Goal: Information Seeking & Learning: Learn about a topic

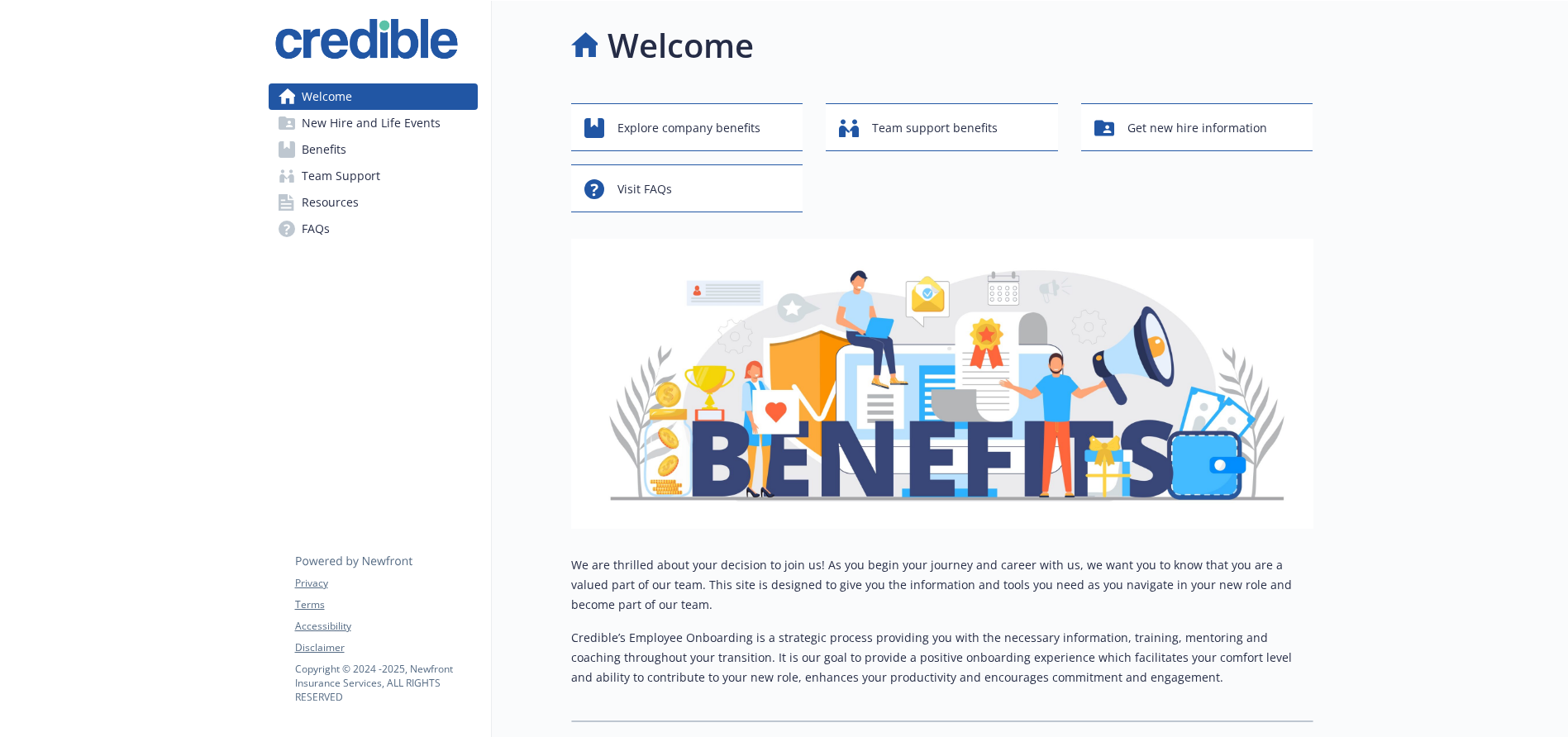
click at [322, 148] on span "Benefits" at bounding box center [324, 150] width 45 height 26
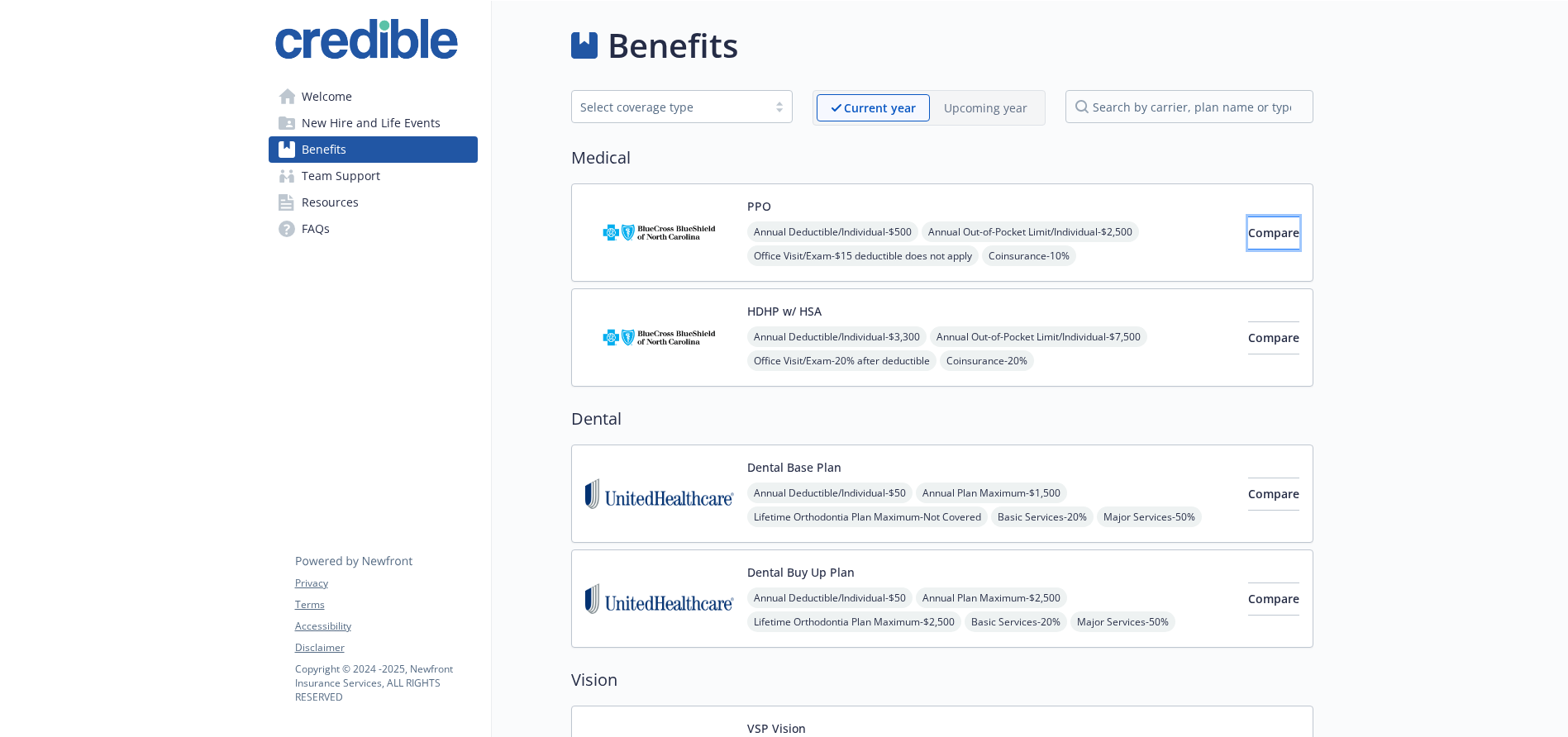
click at [1249, 236] on span "Compare" at bounding box center [1274, 233] width 51 height 16
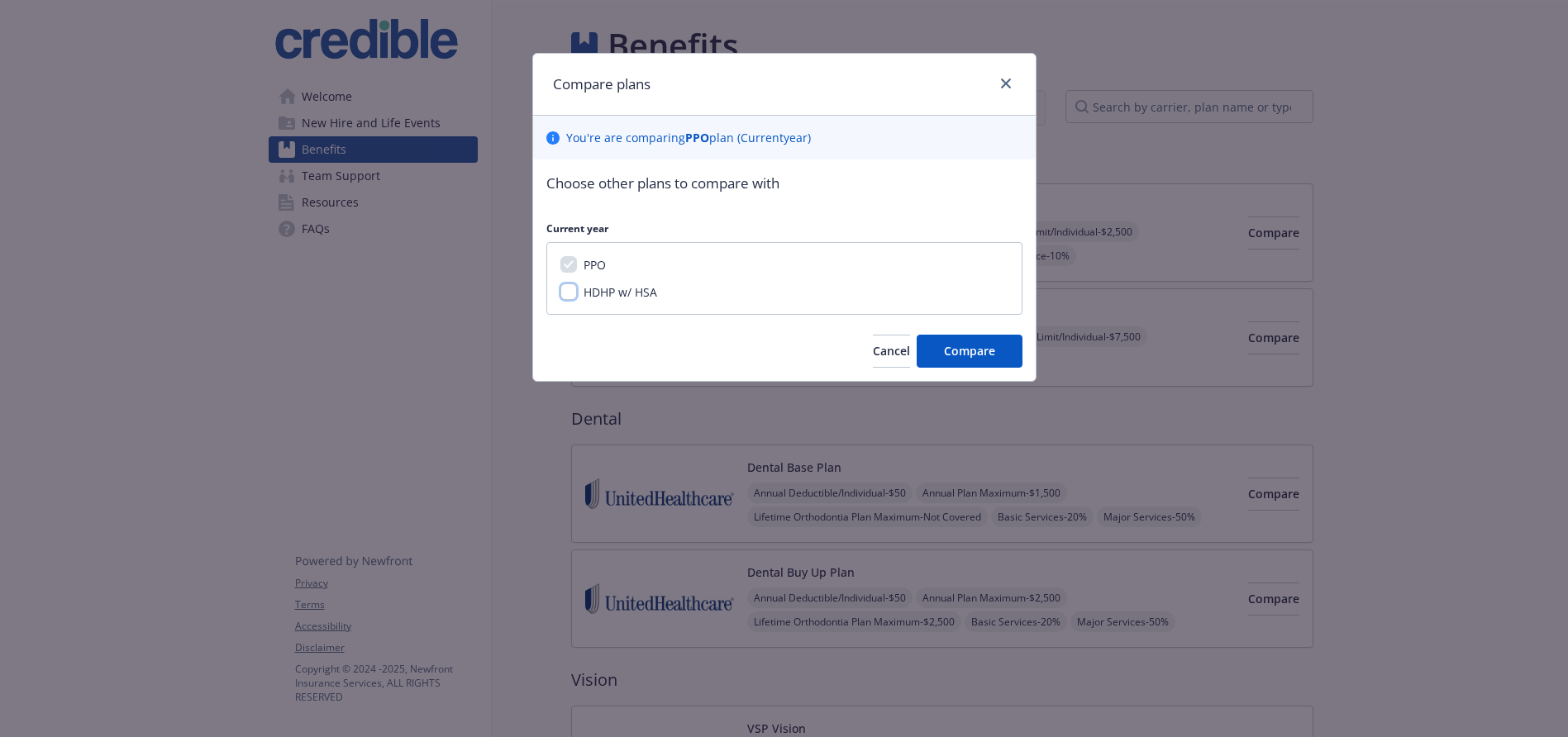
click at [571, 295] on input "HDHP w/ HSA" at bounding box center [569, 292] width 17 height 17
checkbox input "true"
click at [959, 362] on button "Compare" at bounding box center [970, 352] width 106 height 34
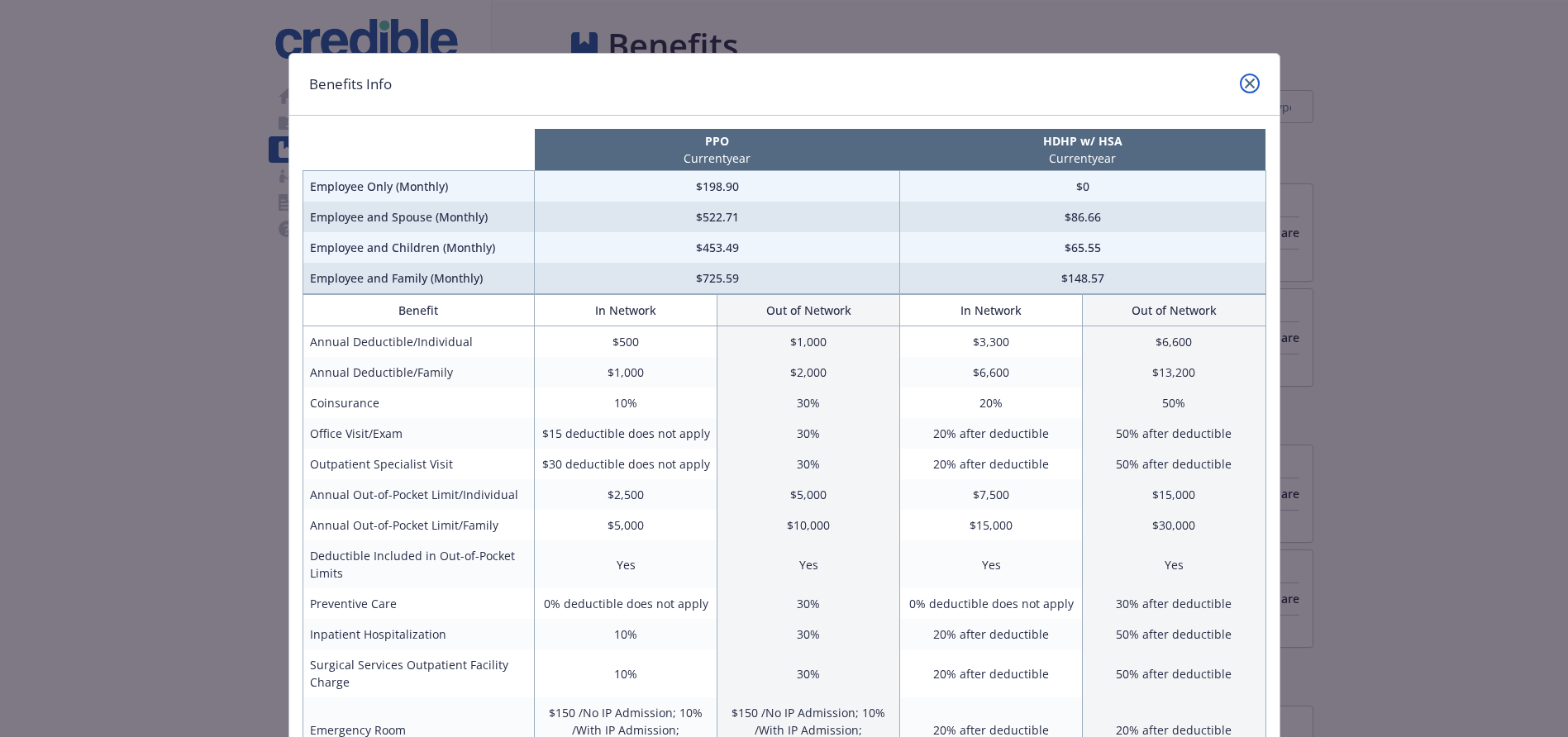
drag, startPoint x: 1244, startPoint y: 75, endPoint x: 1251, endPoint y: 82, distance: 9.9
click at [1244, 75] on link "close" at bounding box center [1250, 83] width 20 height 20
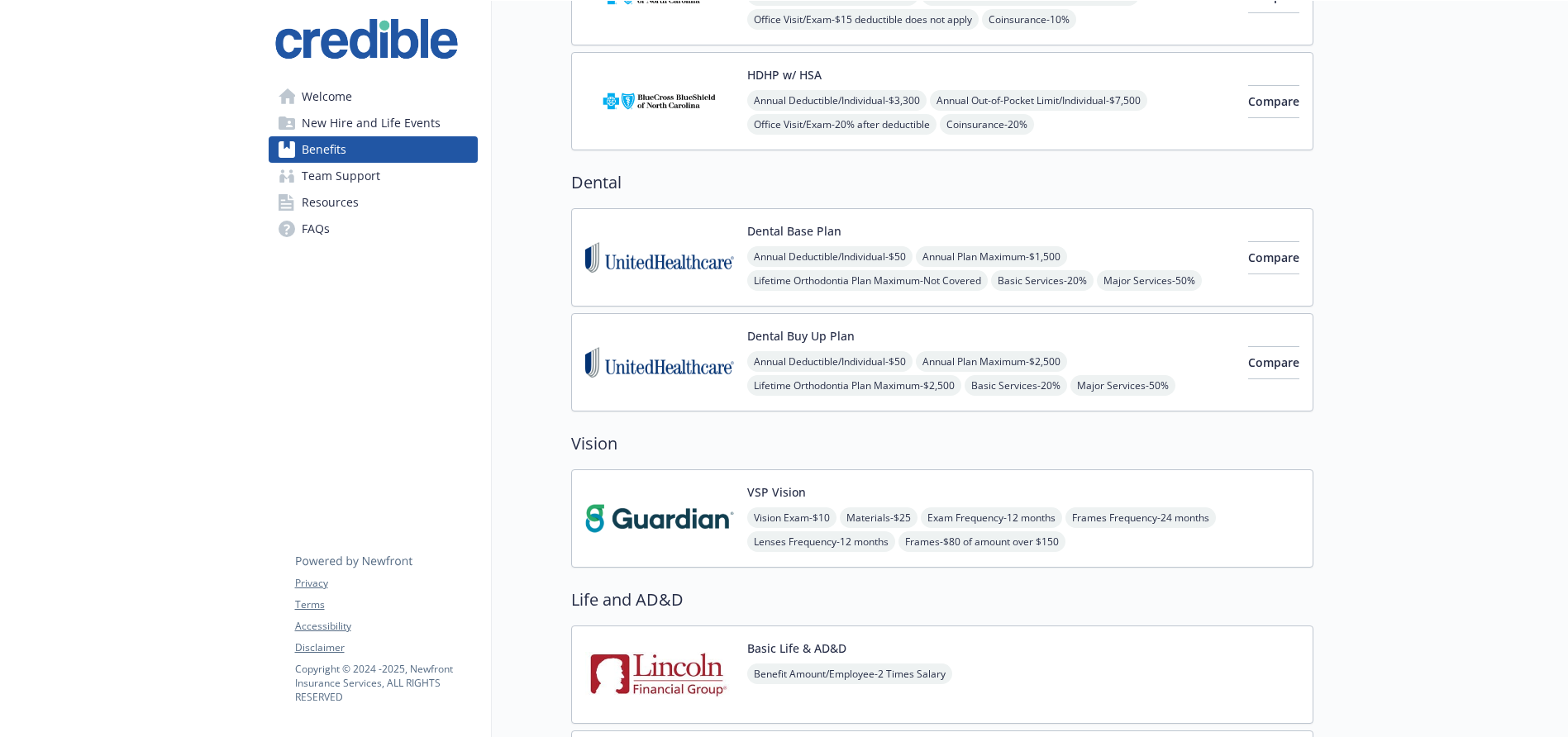
scroll to position [241, 0]
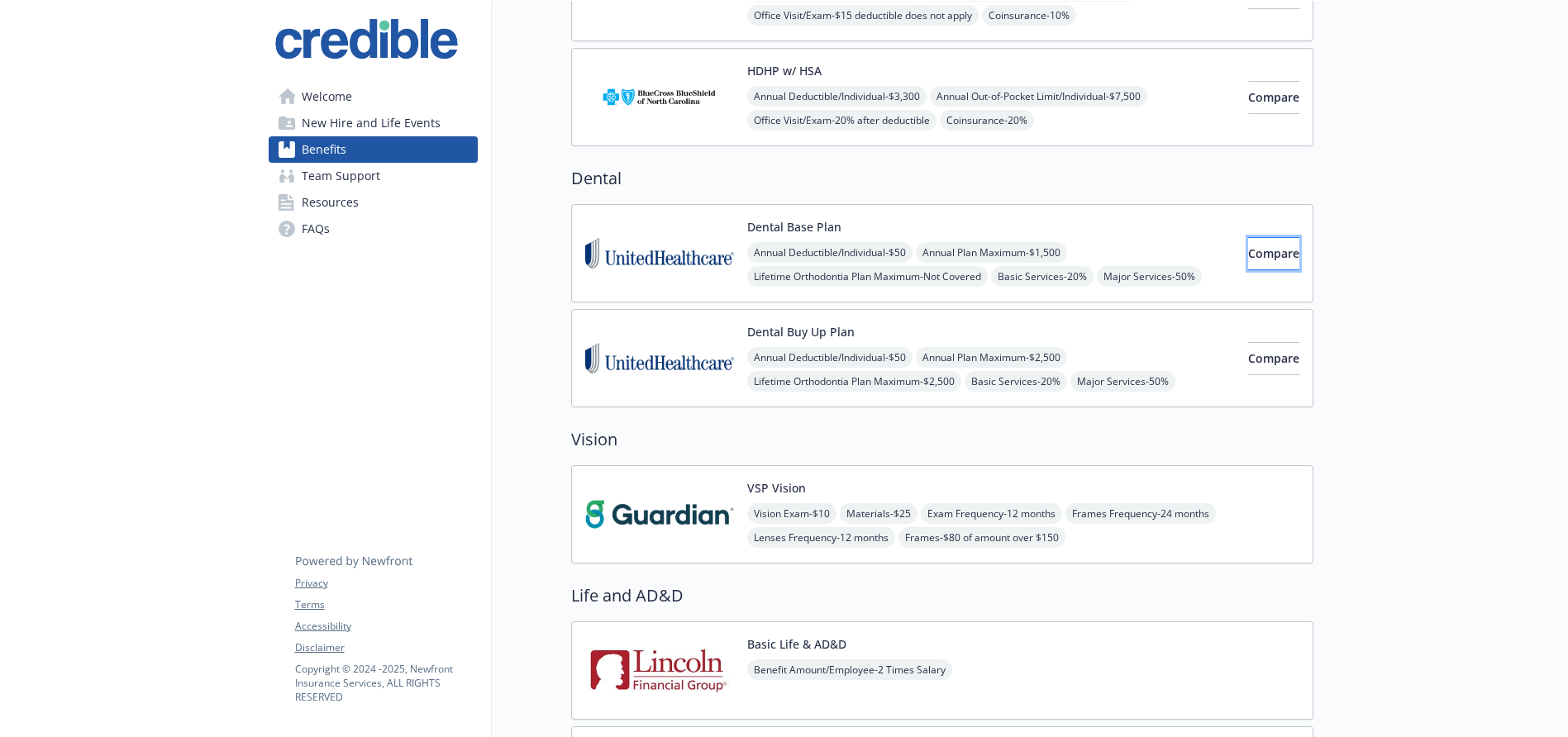
click at [1249, 260] on span "Compare" at bounding box center [1274, 253] width 51 height 16
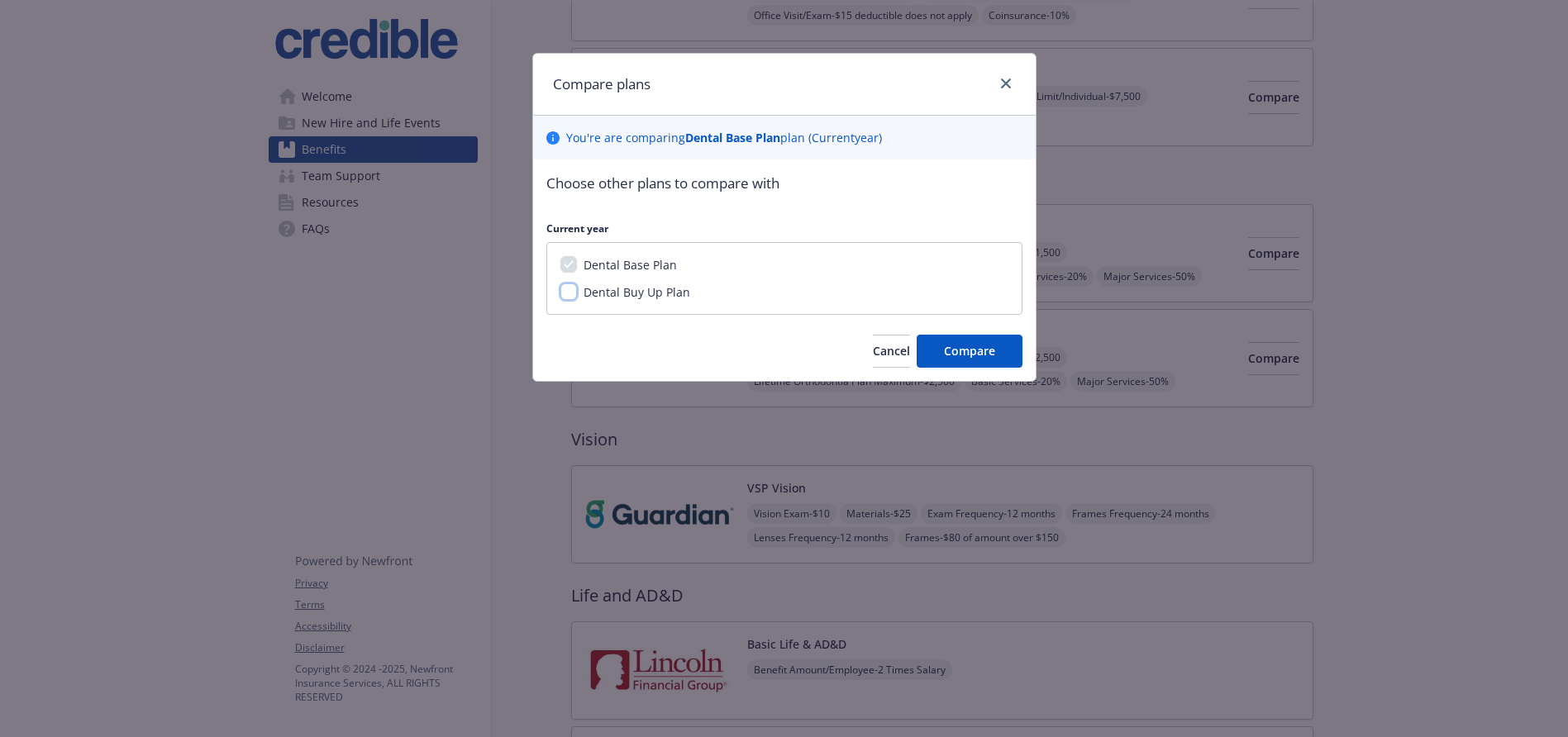
click at [567, 292] on input "Dental Buy Up Plan" at bounding box center [569, 292] width 17 height 17
checkbox input "true"
click at [970, 361] on button "Compare" at bounding box center [970, 352] width 106 height 34
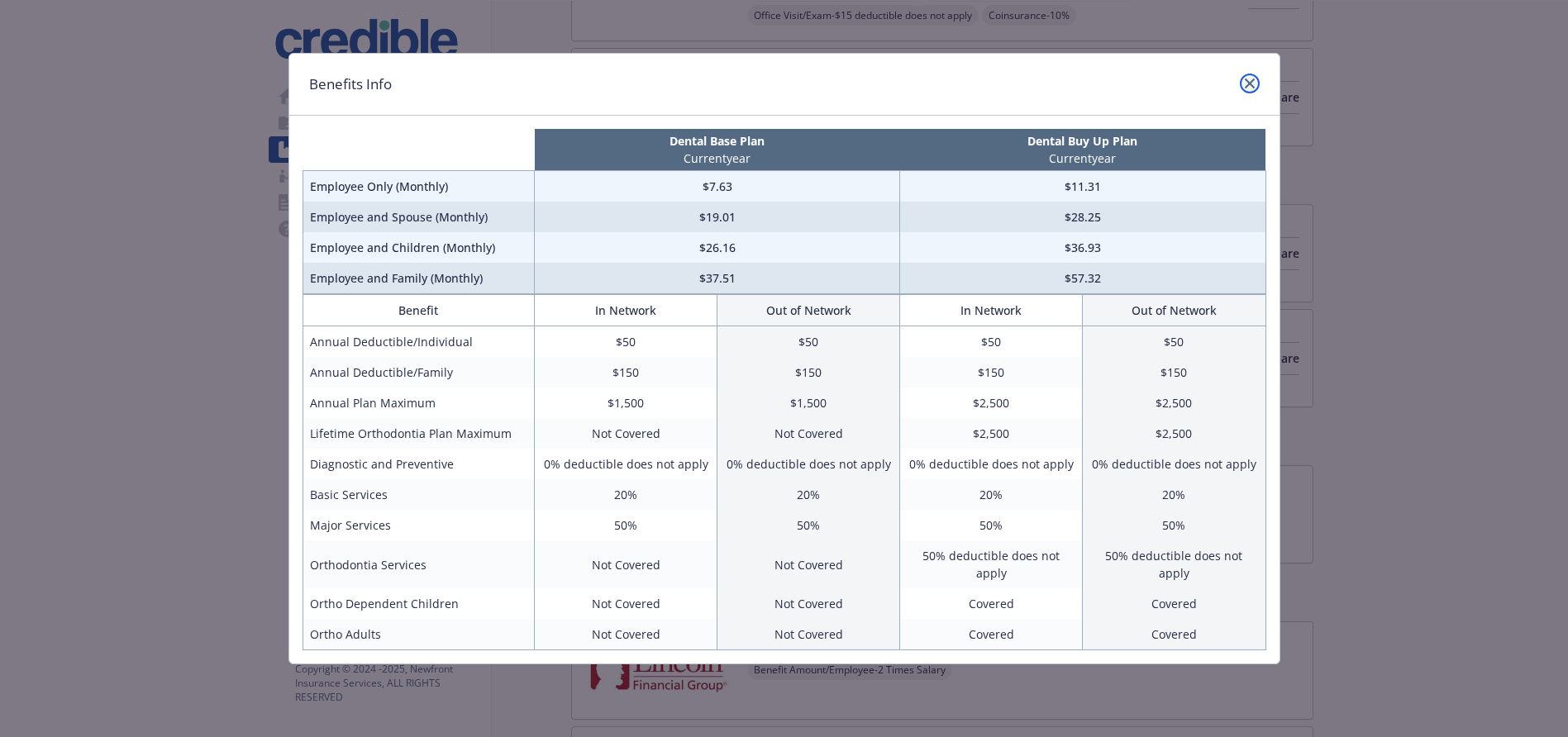
click at [1246, 80] on icon "close" at bounding box center [1250, 83] width 10 height 10
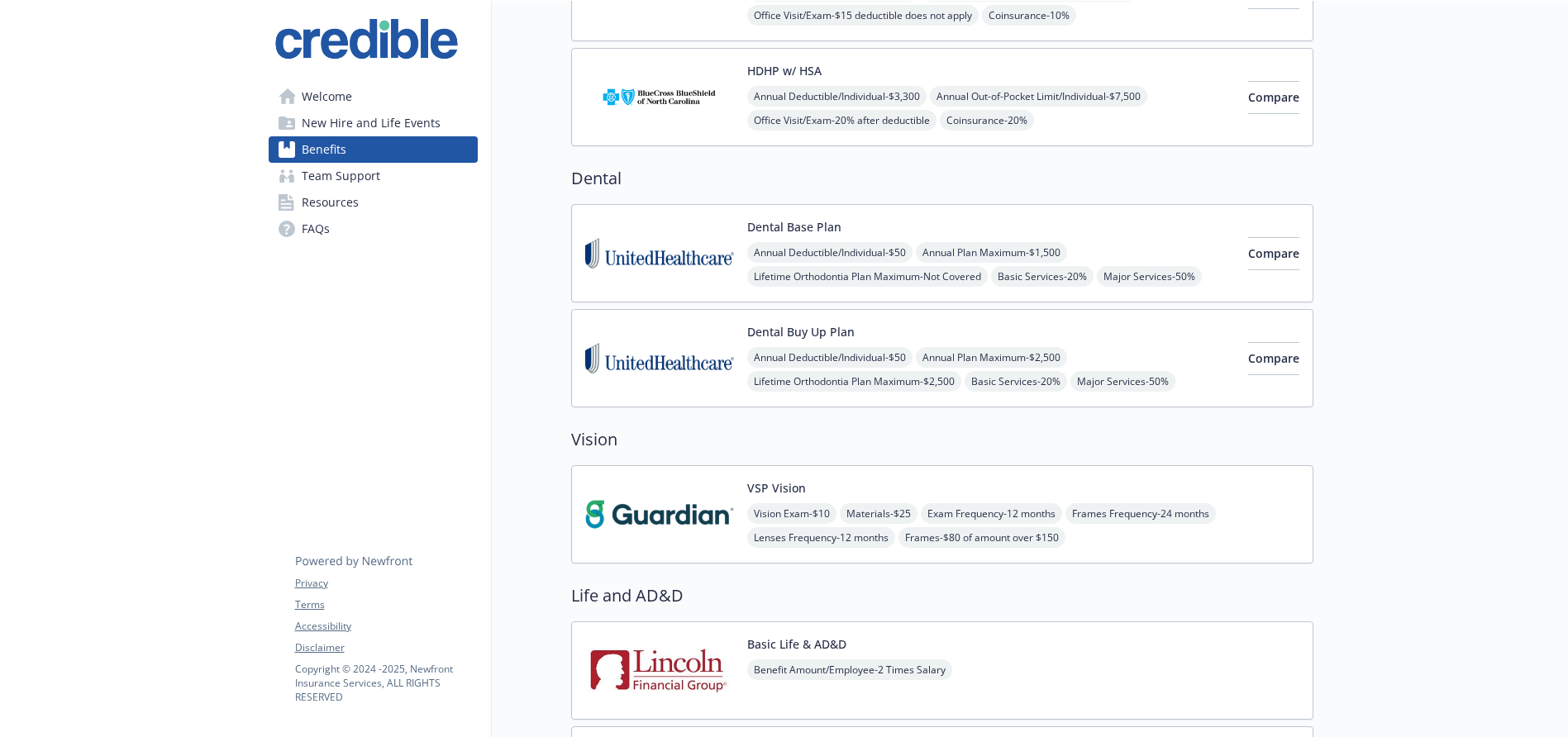
click at [731, 217] on div "Dental Base Plan Annual Deductible/Individual - $50 Annual Plan Maximum - $1,50…" at bounding box center [943, 254] width 743 height 99
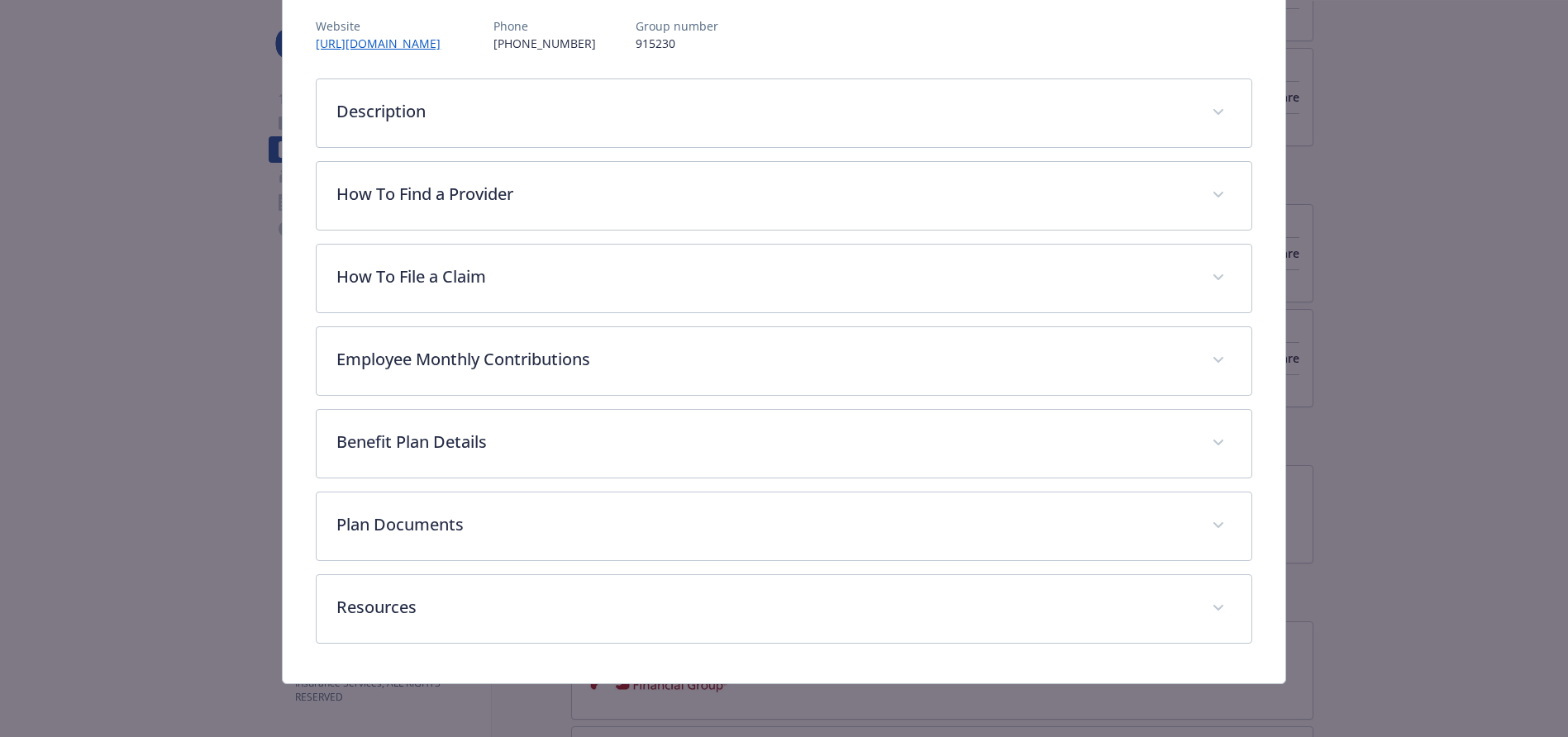
scroll to position [198, 0]
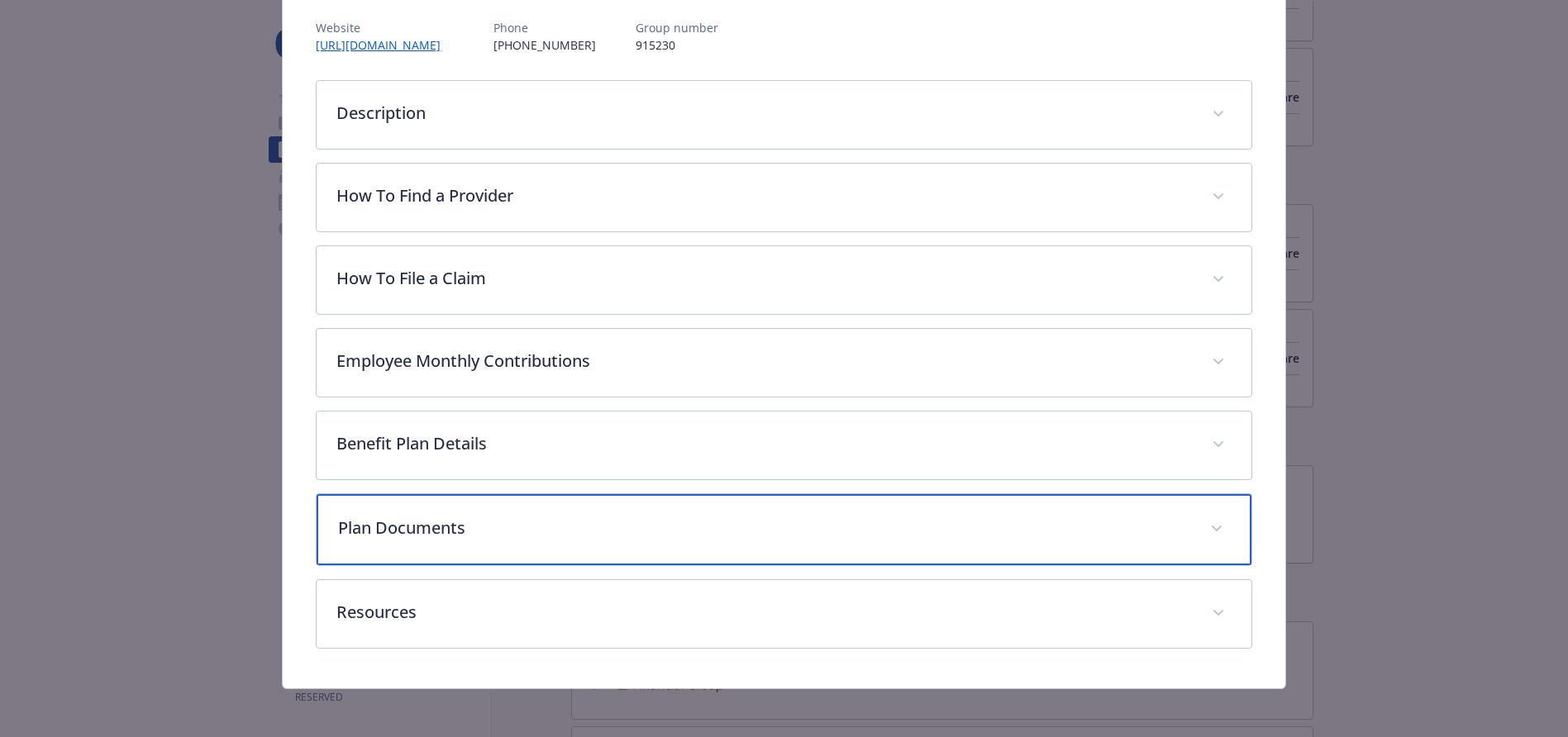
click at [1210, 528] on span "details for plan Dental - Dental Base Plan - Dental PPO" at bounding box center [1217, 529] width 26 height 26
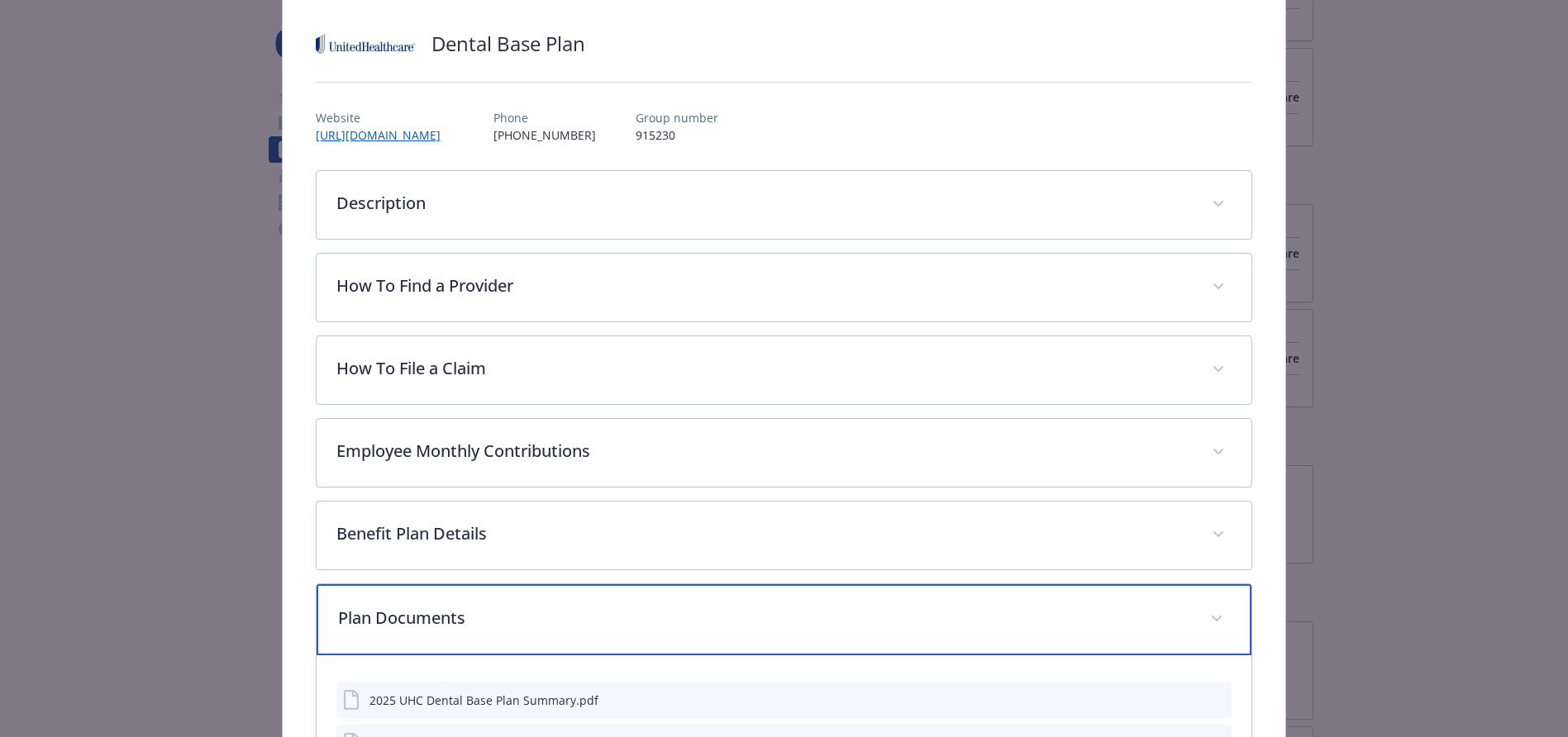
scroll to position [0, 0]
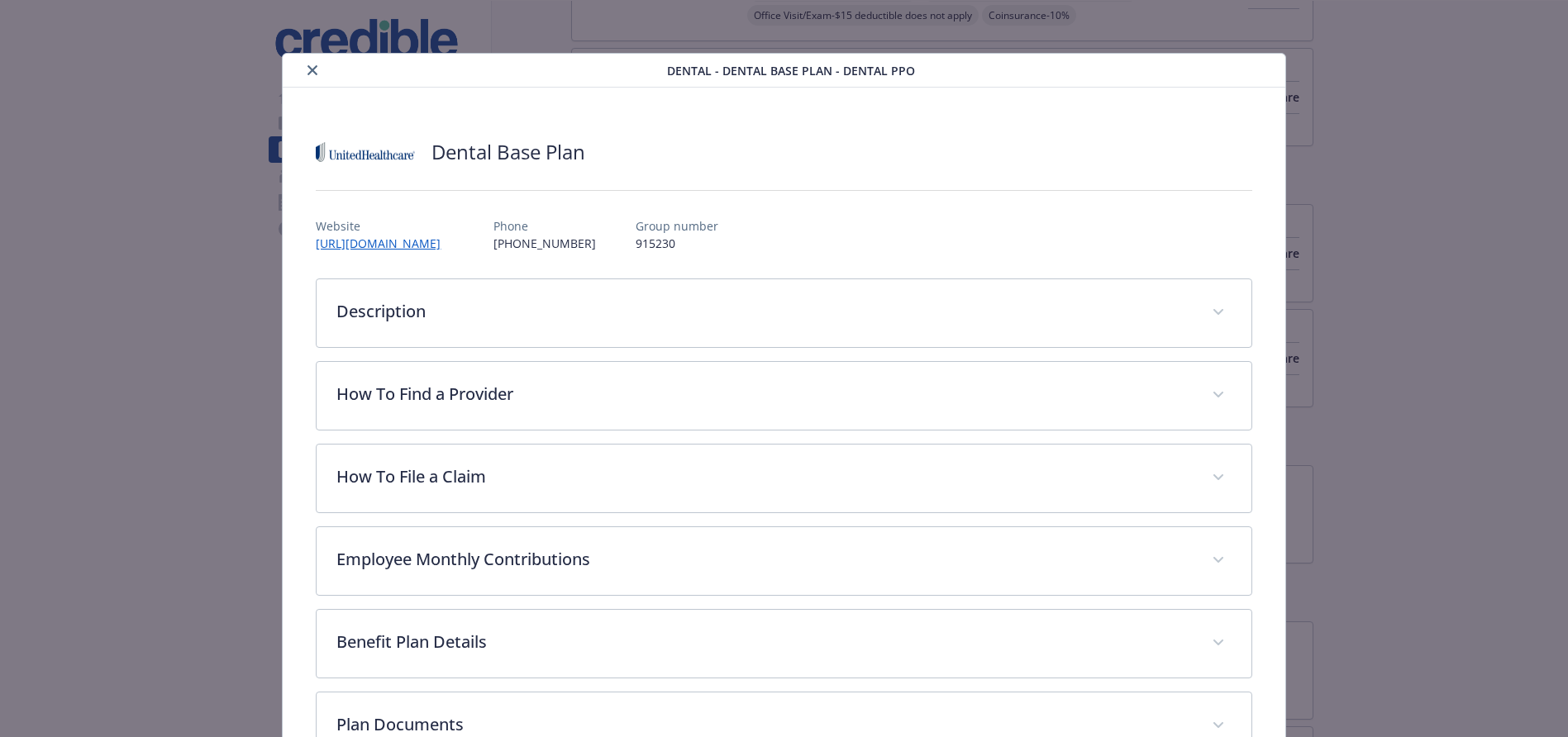
click at [311, 71] on icon "close" at bounding box center [312, 70] width 10 height 10
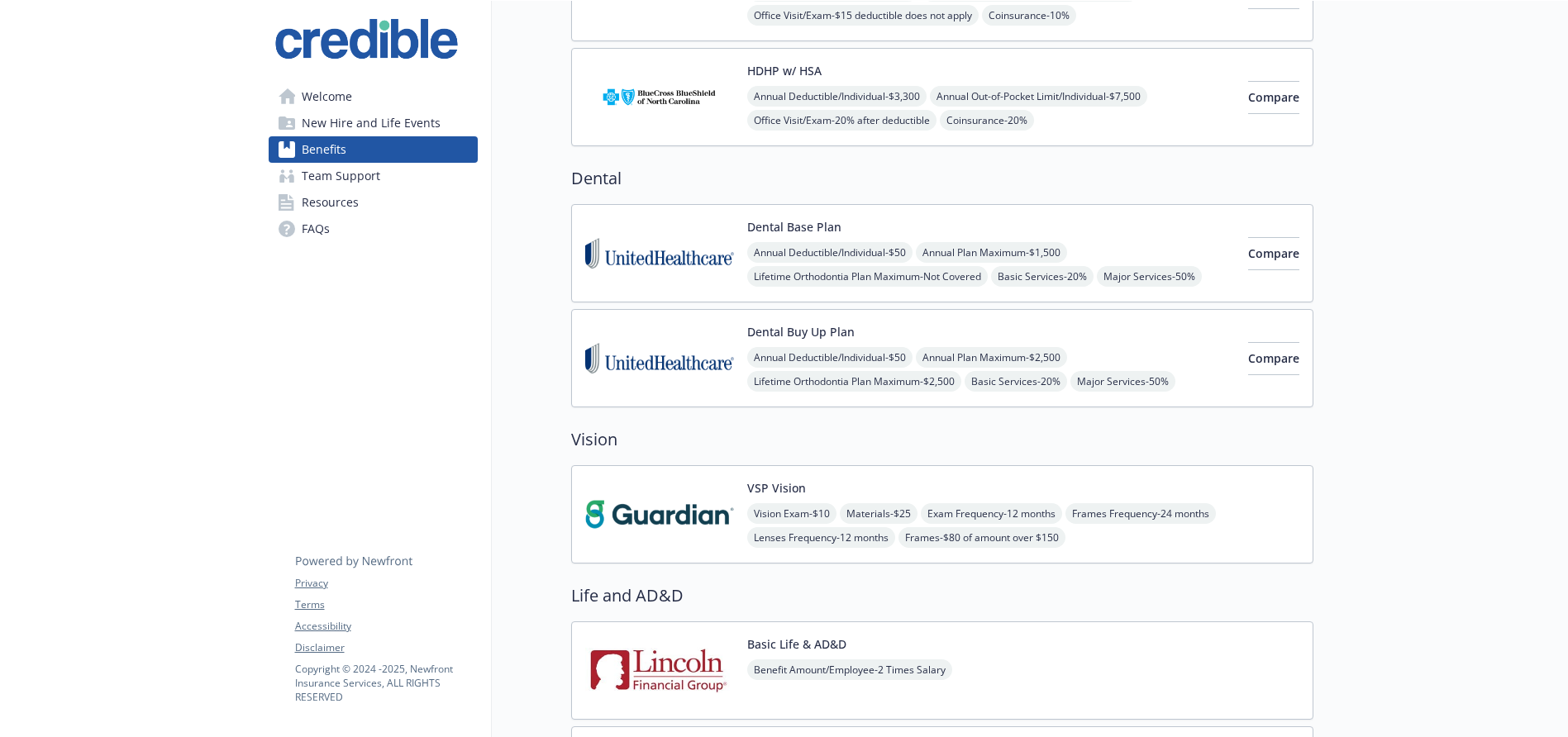
click at [1109, 473] on div "VSP Vision Vision Exam - $10 Materials - $25 Exam Frequency - 12 months Frames …" at bounding box center [943, 515] width 743 height 99
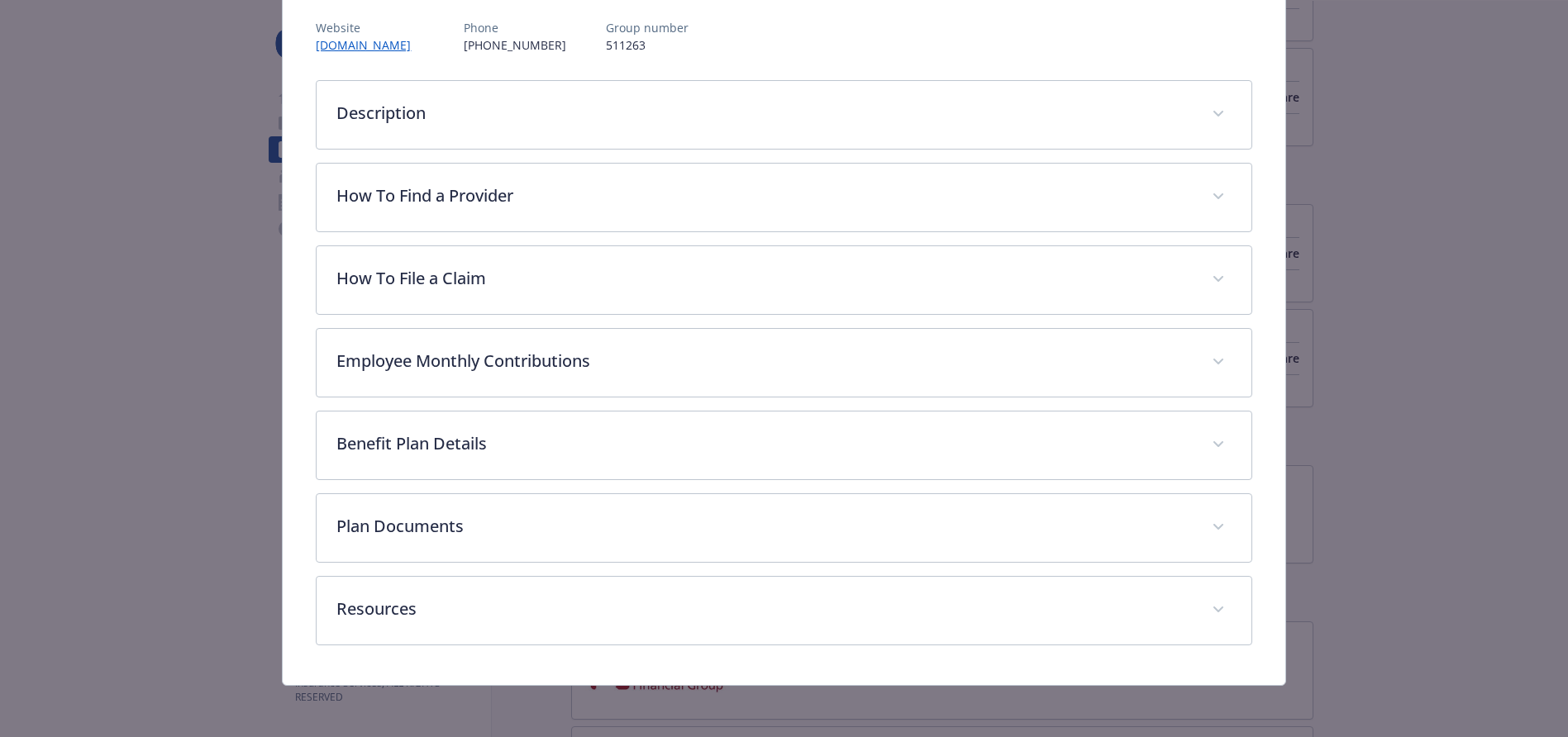
scroll to position [200, 0]
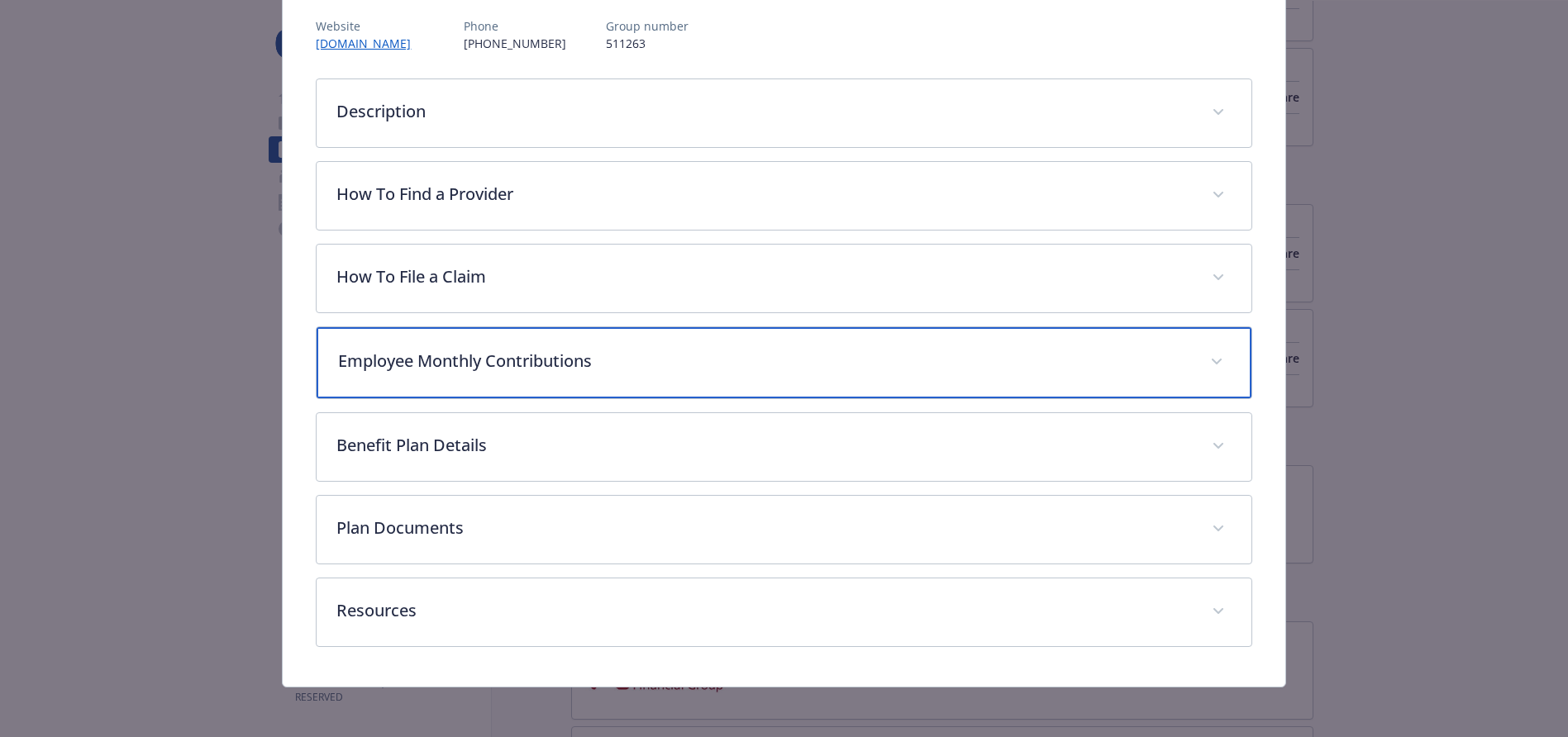
click at [1222, 362] on span "details for plan Vision - VSP Vision - Vision" at bounding box center [1217, 362] width 26 height 26
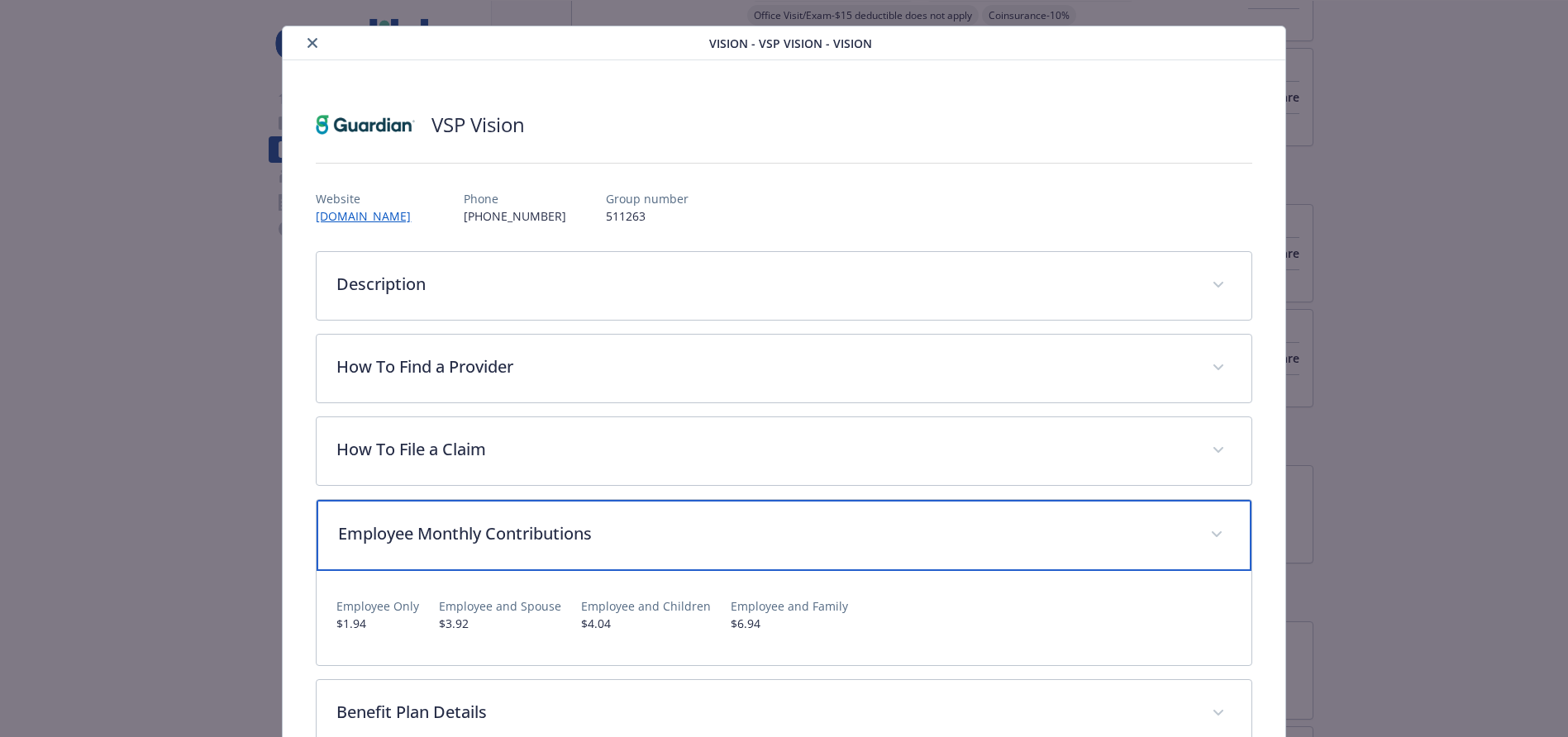
scroll to position [8, 0]
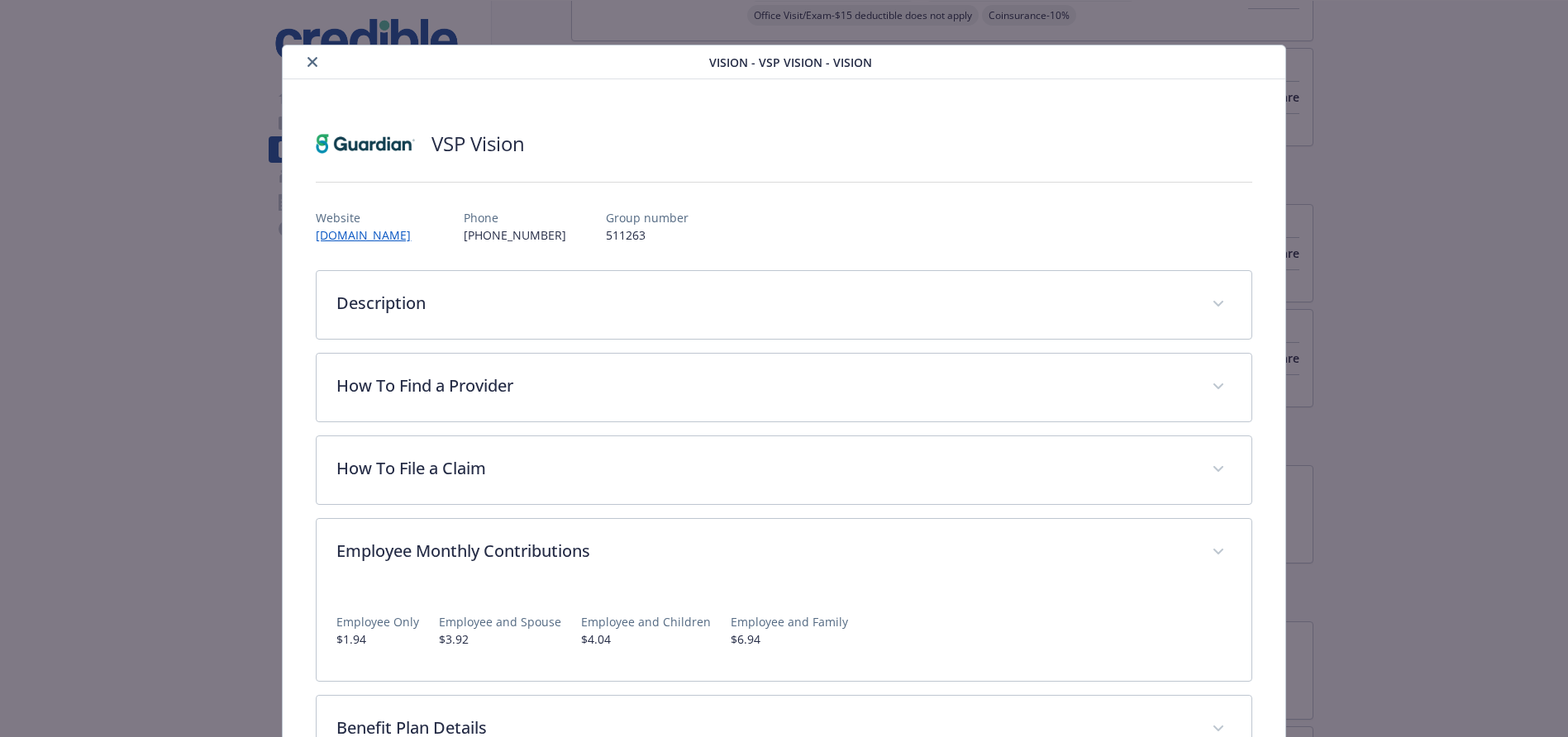
click at [314, 63] on icon "close" at bounding box center [312, 62] width 10 height 10
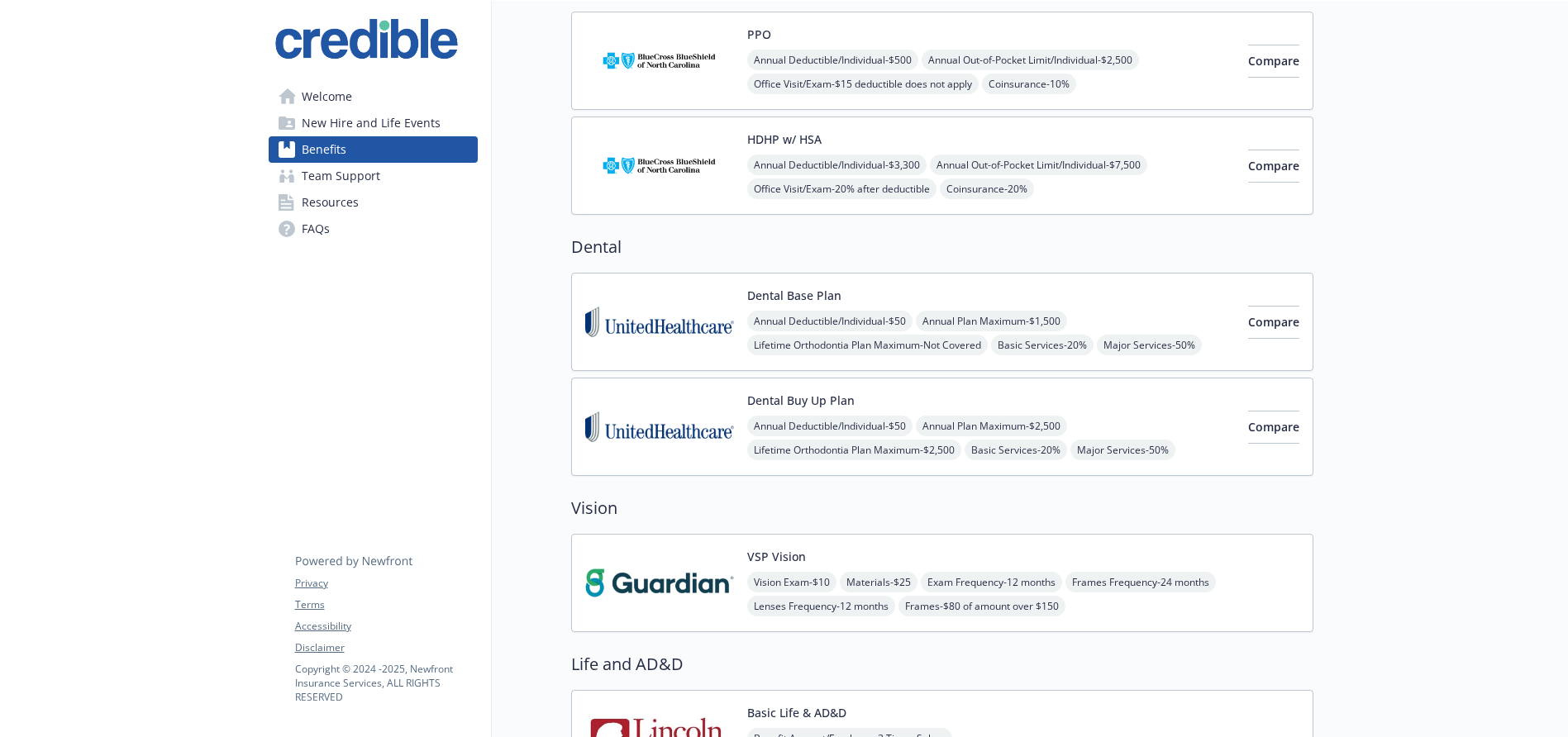
scroll to position [175, 0]
click at [647, 547] on img at bounding box center [660, 581] width 149 height 71
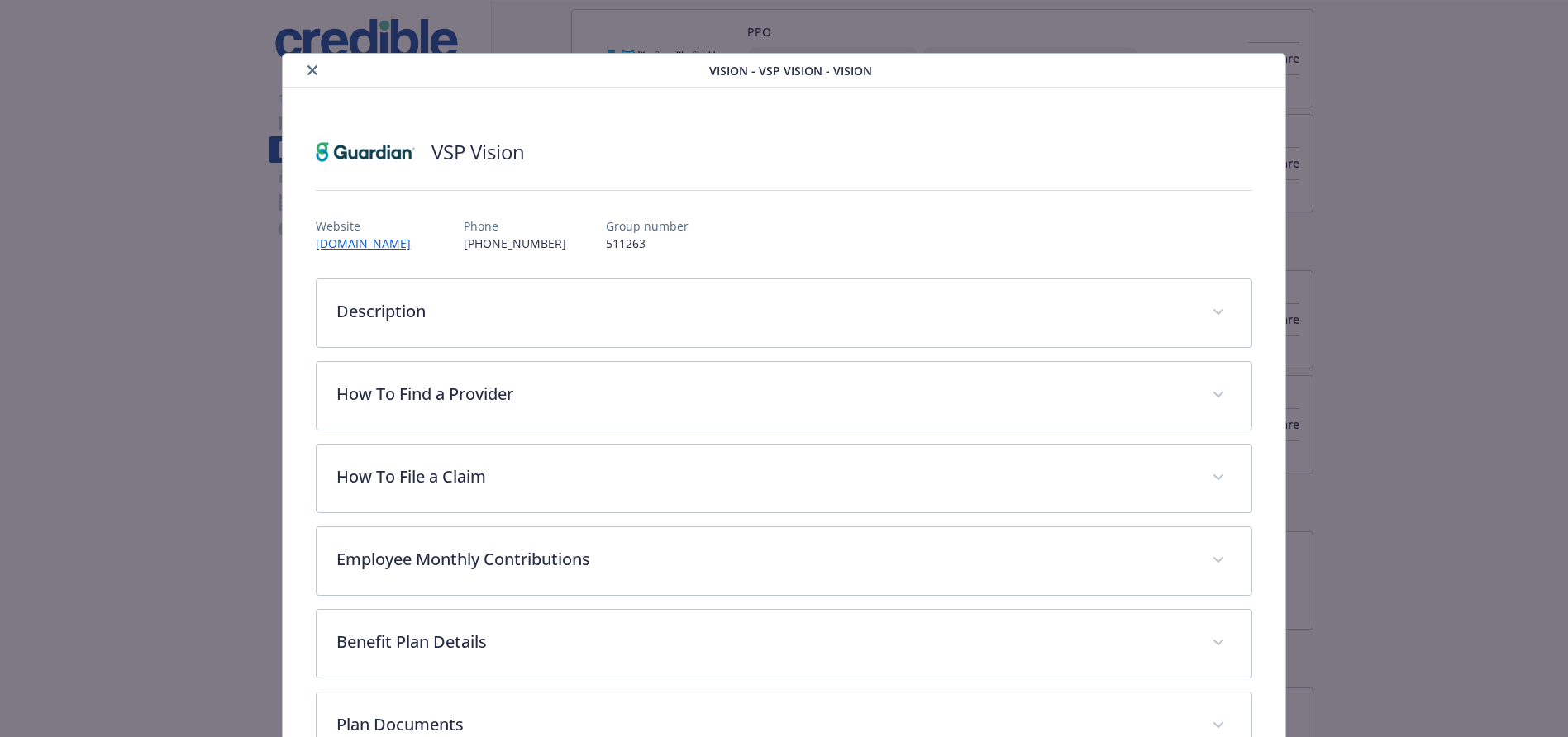
scroll to position [49, 0]
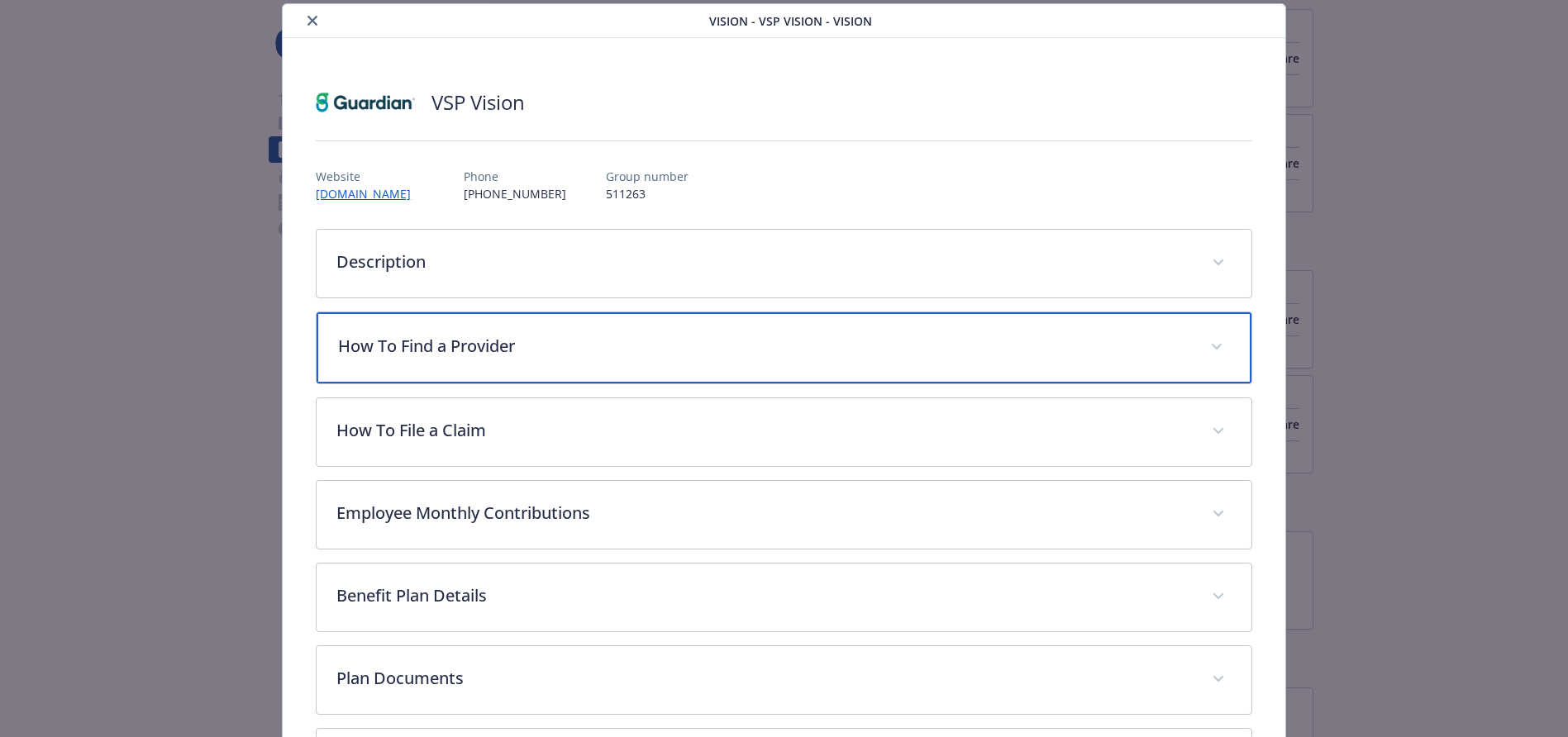
click at [1224, 346] on span "details for plan Vision - VSP Vision - Vision" at bounding box center [1217, 347] width 26 height 26
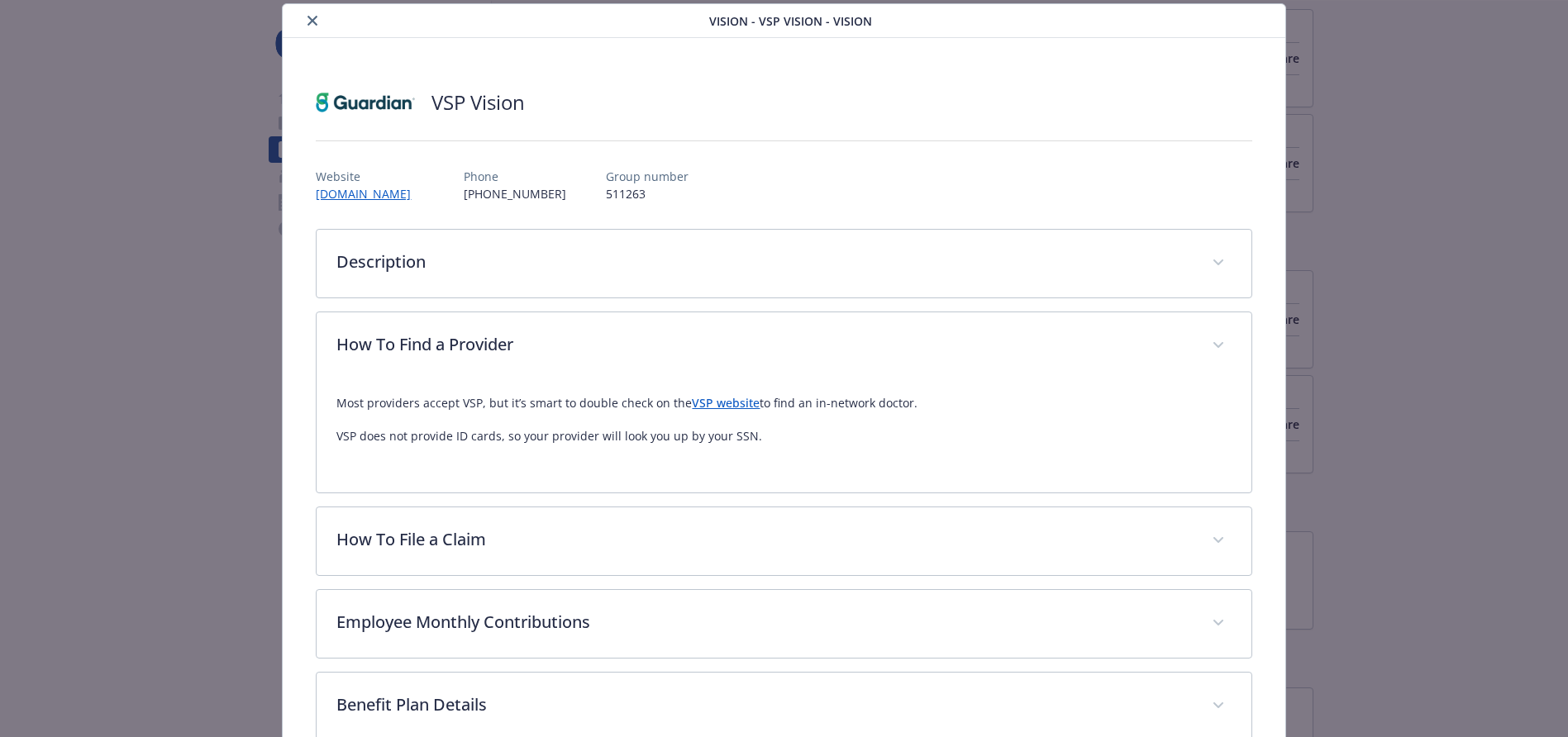
click at [317, 21] on icon "close" at bounding box center [312, 20] width 10 height 10
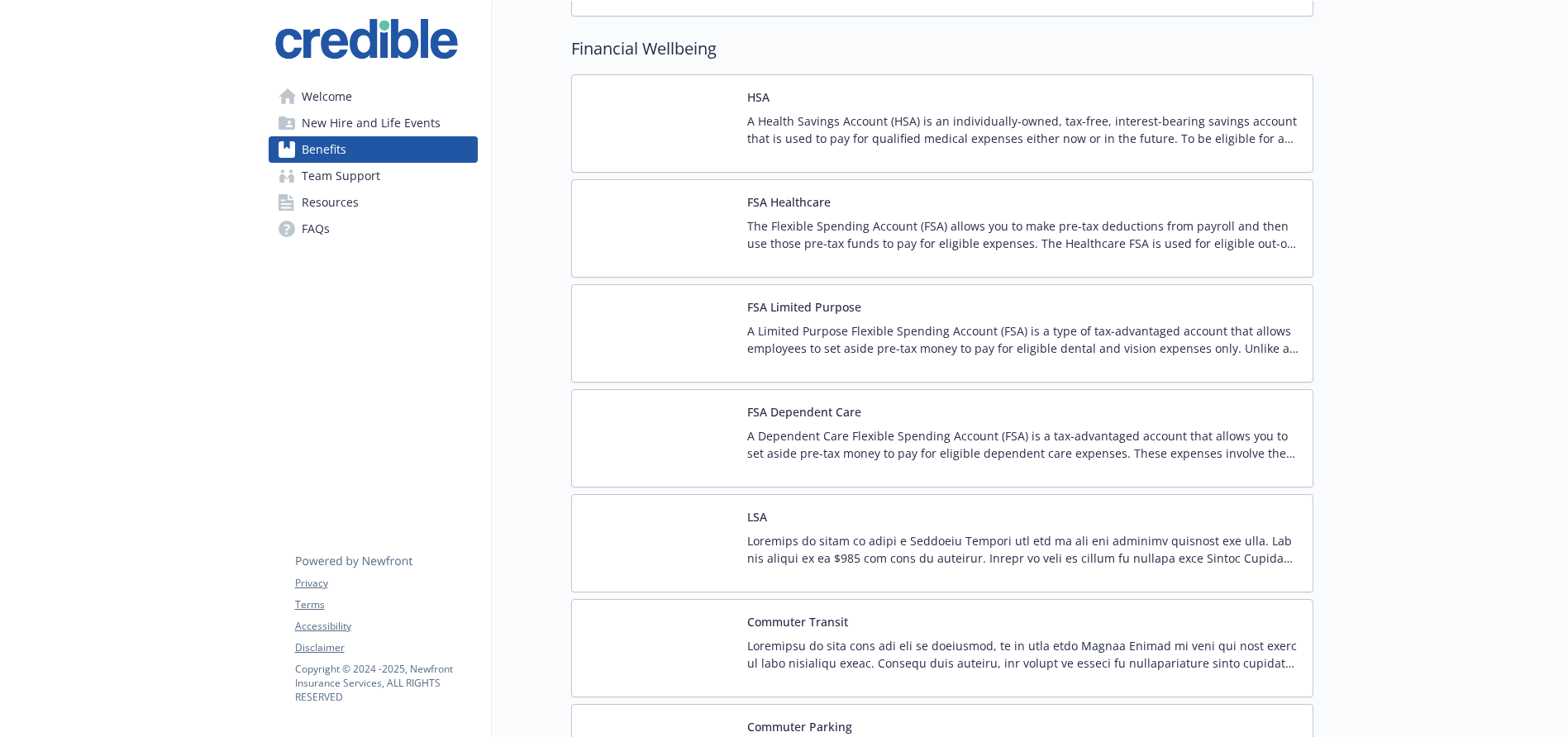
scroll to position [1295, 0]
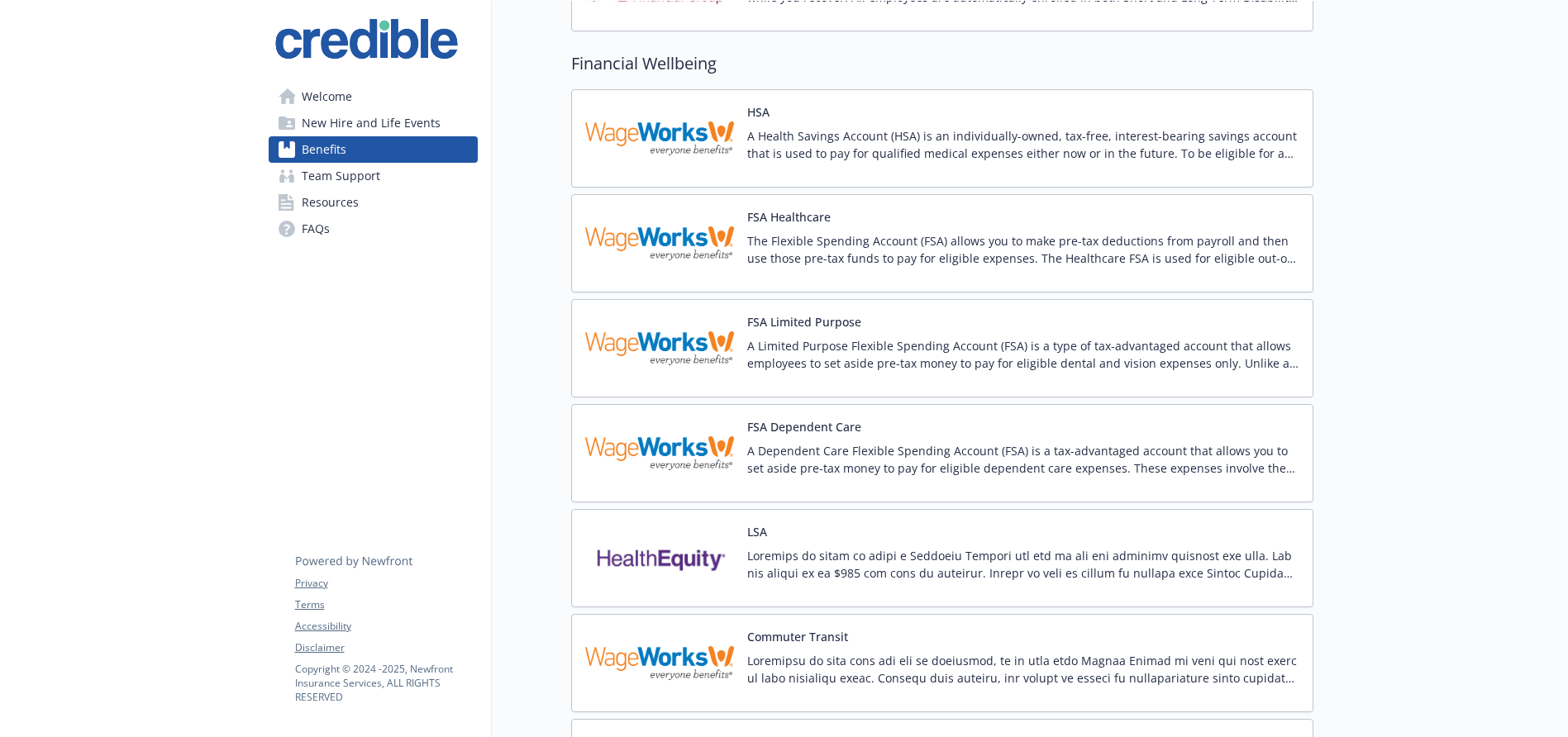
click at [766, 135] on p "A Health Savings Account (HSA) is an individually-owned, tax-free, interest-bea…" at bounding box center [1024, 144] width 552 height 34
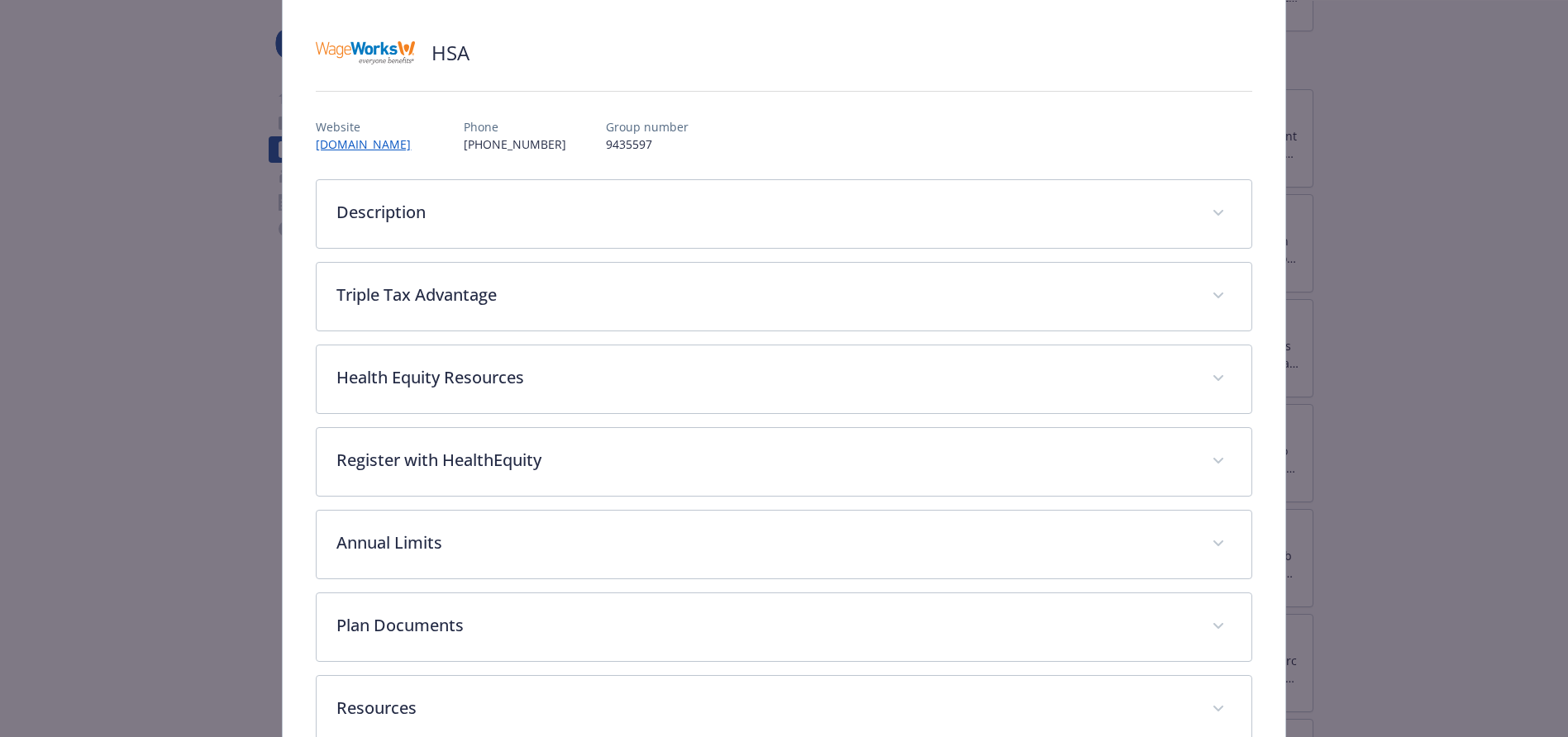
scroll to position [103, 0]
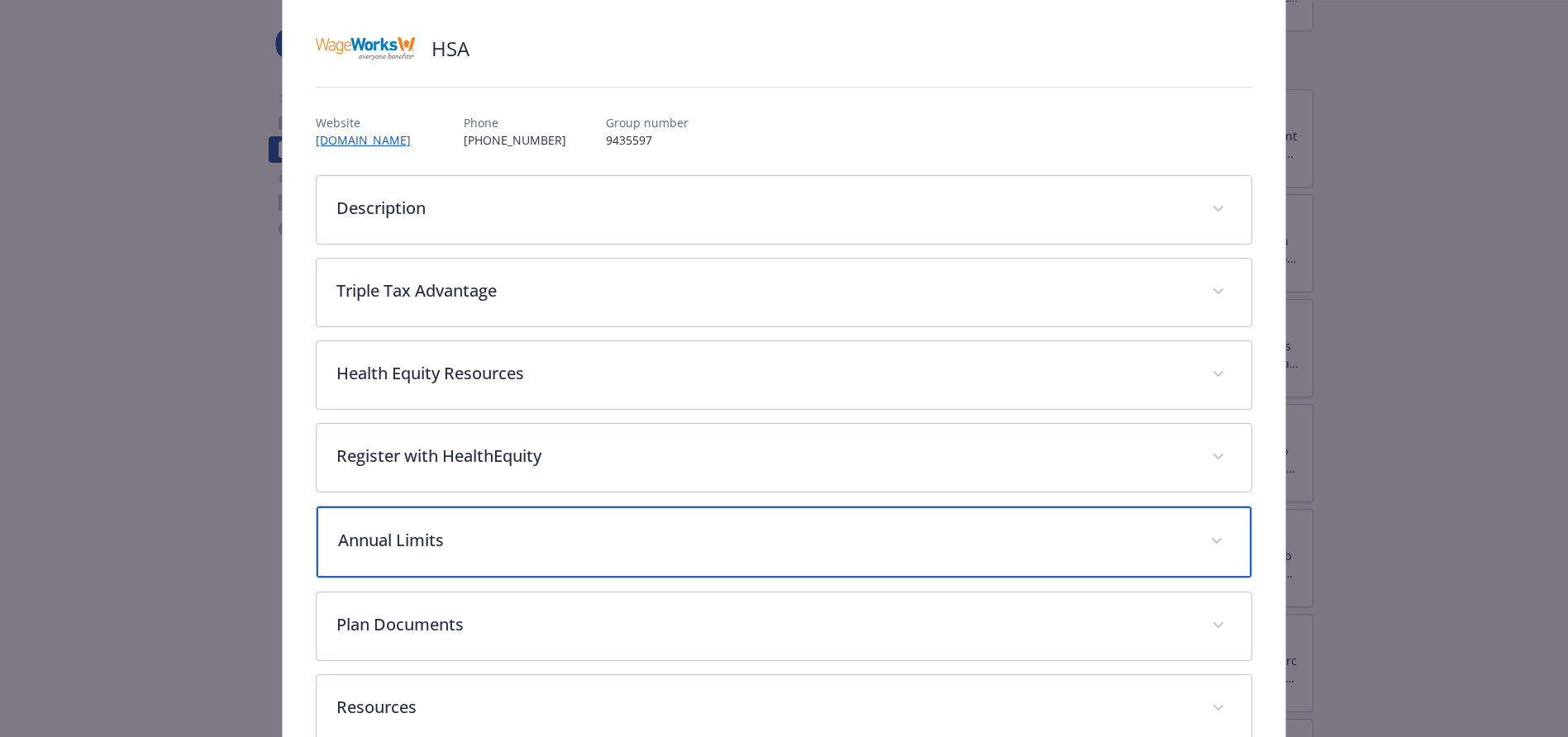
click at [1107, 551] on div "Annual Limits" at bounding box center [783, 542] width 934 height 71
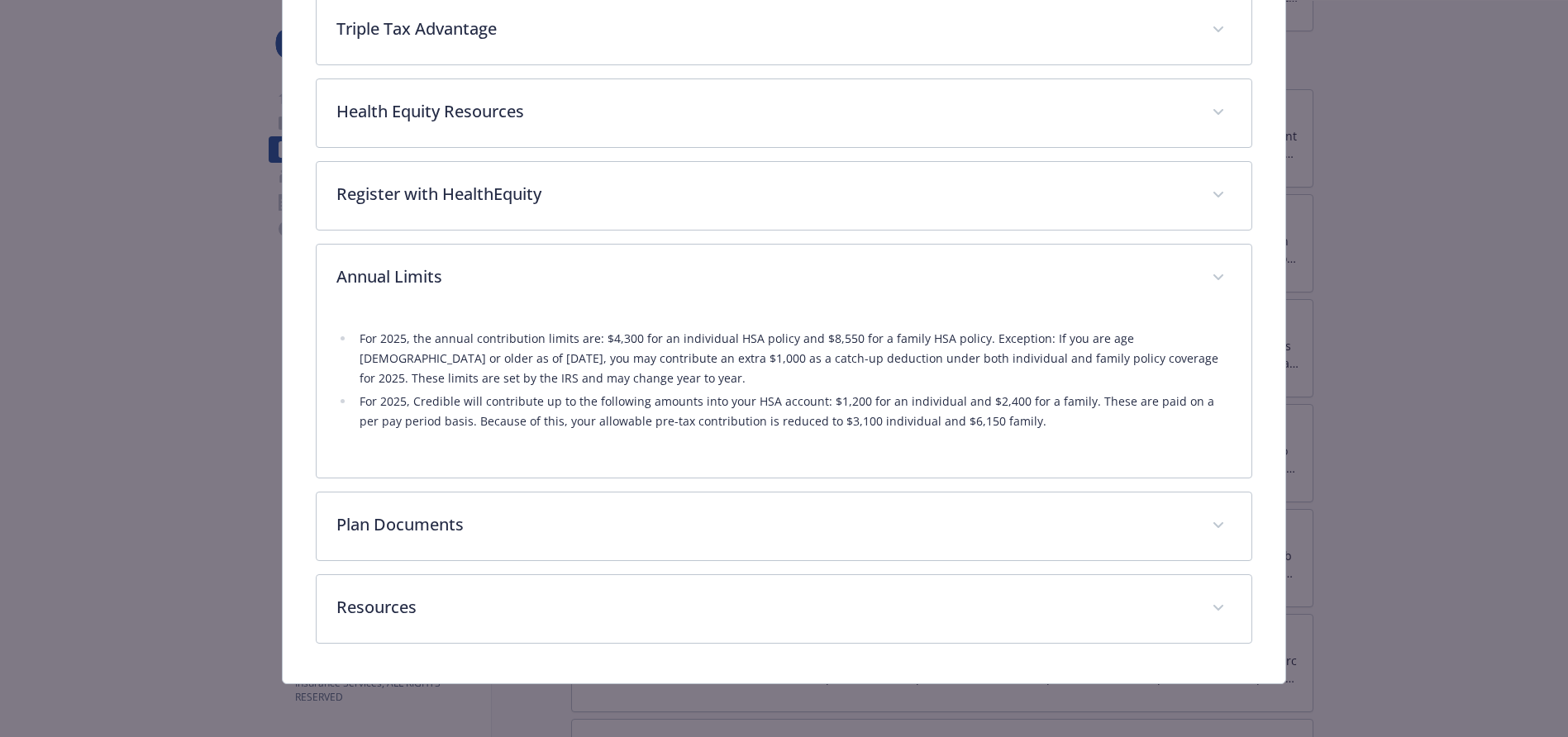
scroll to position [365, 0]
drag, startPoint x: 821, startPoint y: 401, endPoint x: 1051, endPoint y: 431, distance: 231.9
click at [1072, 406] on li "For 2025, Credible will contribute up to the following amounts into your HSA ac…" at bounding box center [793, 411] width 877 height 40
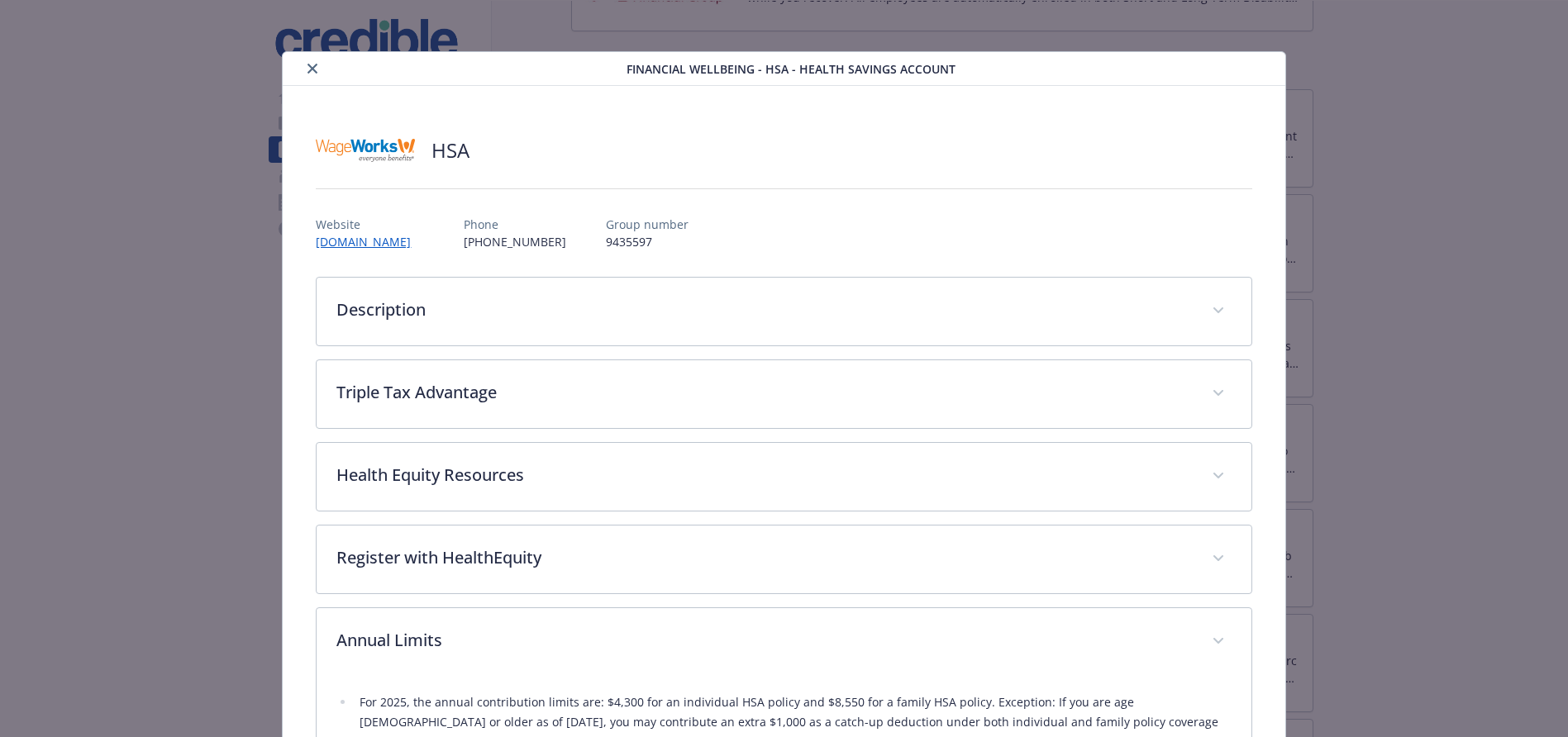
scroll to position [0, 0]
click at [311, 68] on icon "close" at bounding box center [312, 70] width 10 height 10
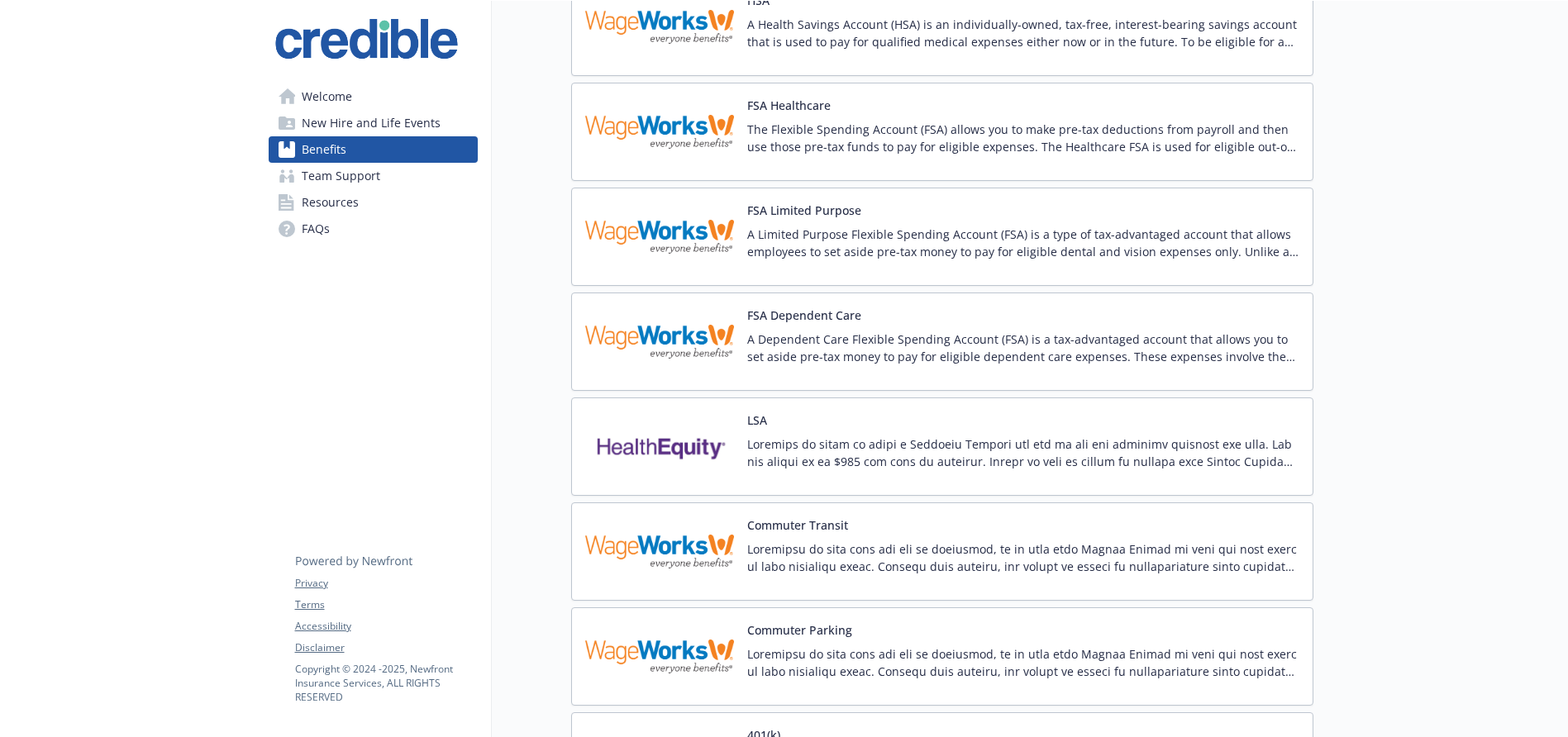
scroll to position [1409, 0]
click at [796, 460] on p at bounding box center [1024, 450] width 552 height 34
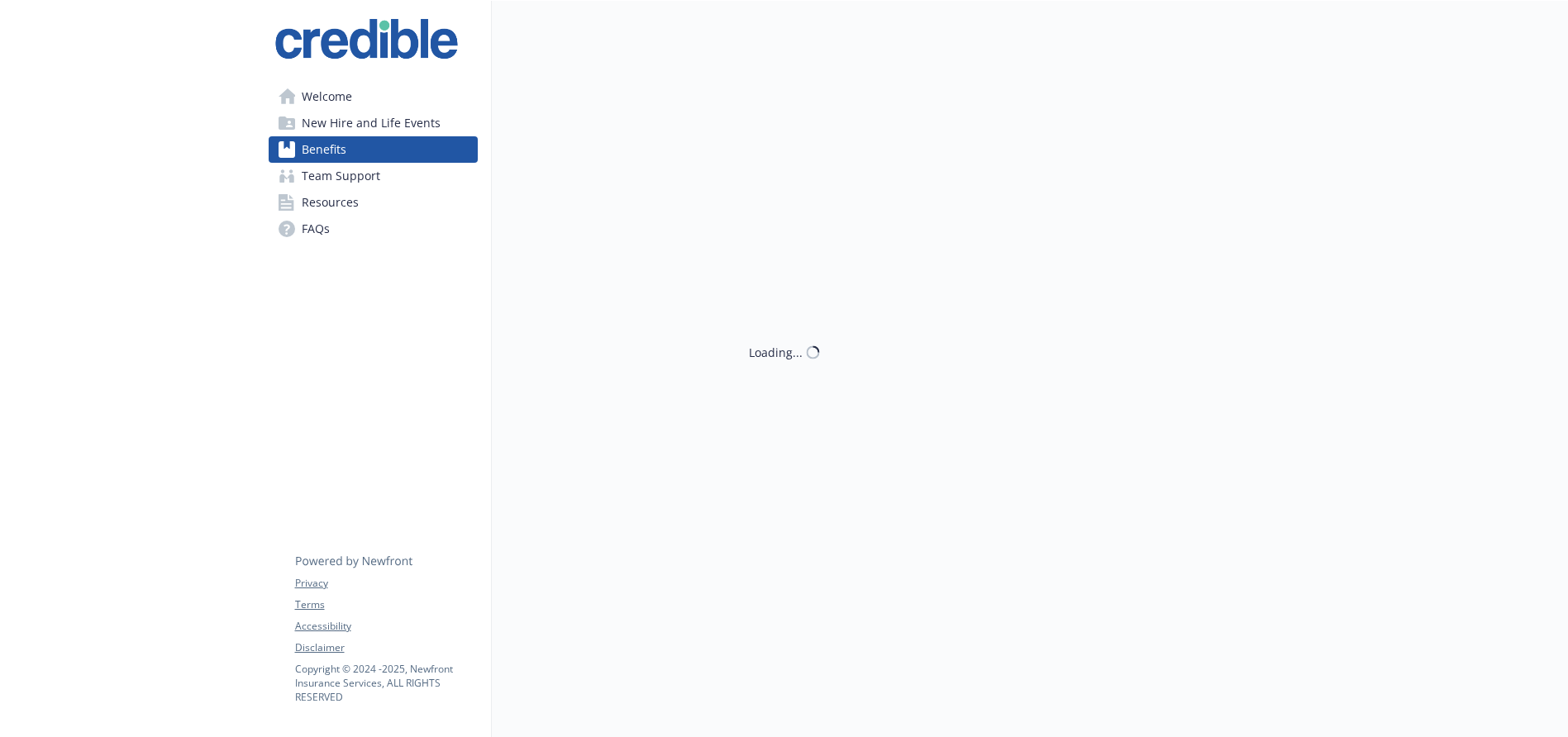
scroll to position [1409, 0]
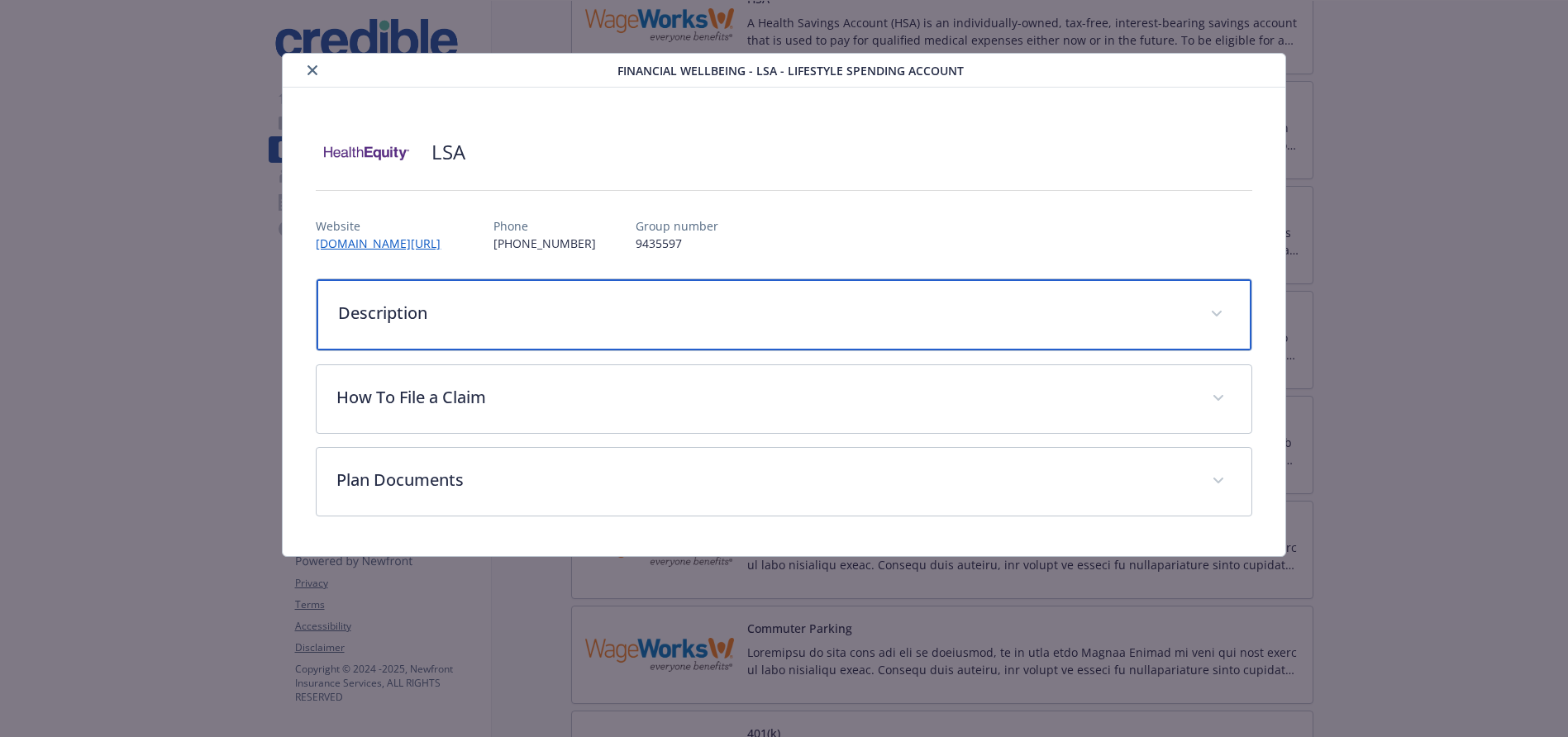
click at [434, 316] on p "Description" at bounding box center [764, 313] width 852 height 25
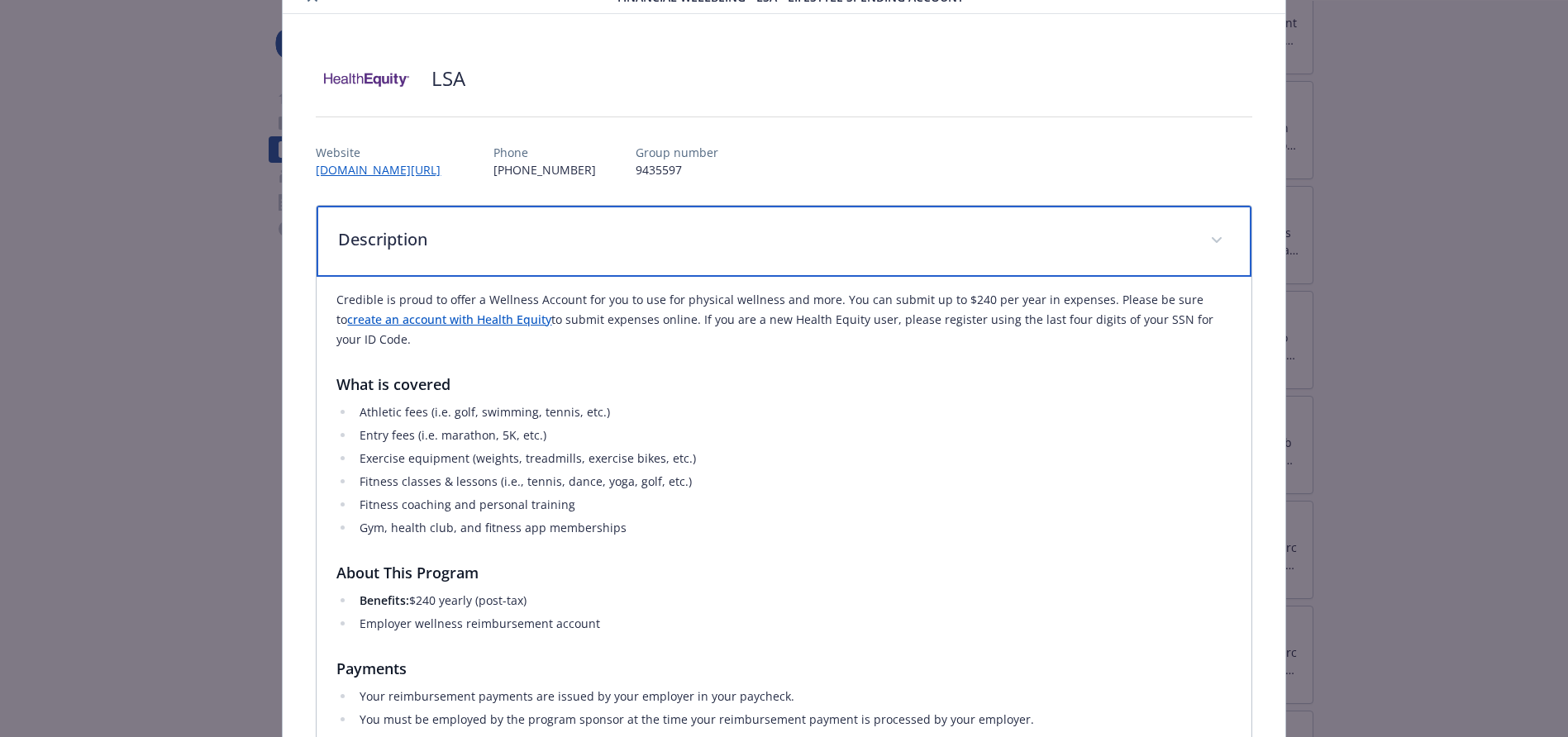
scroll to position [0, 0]
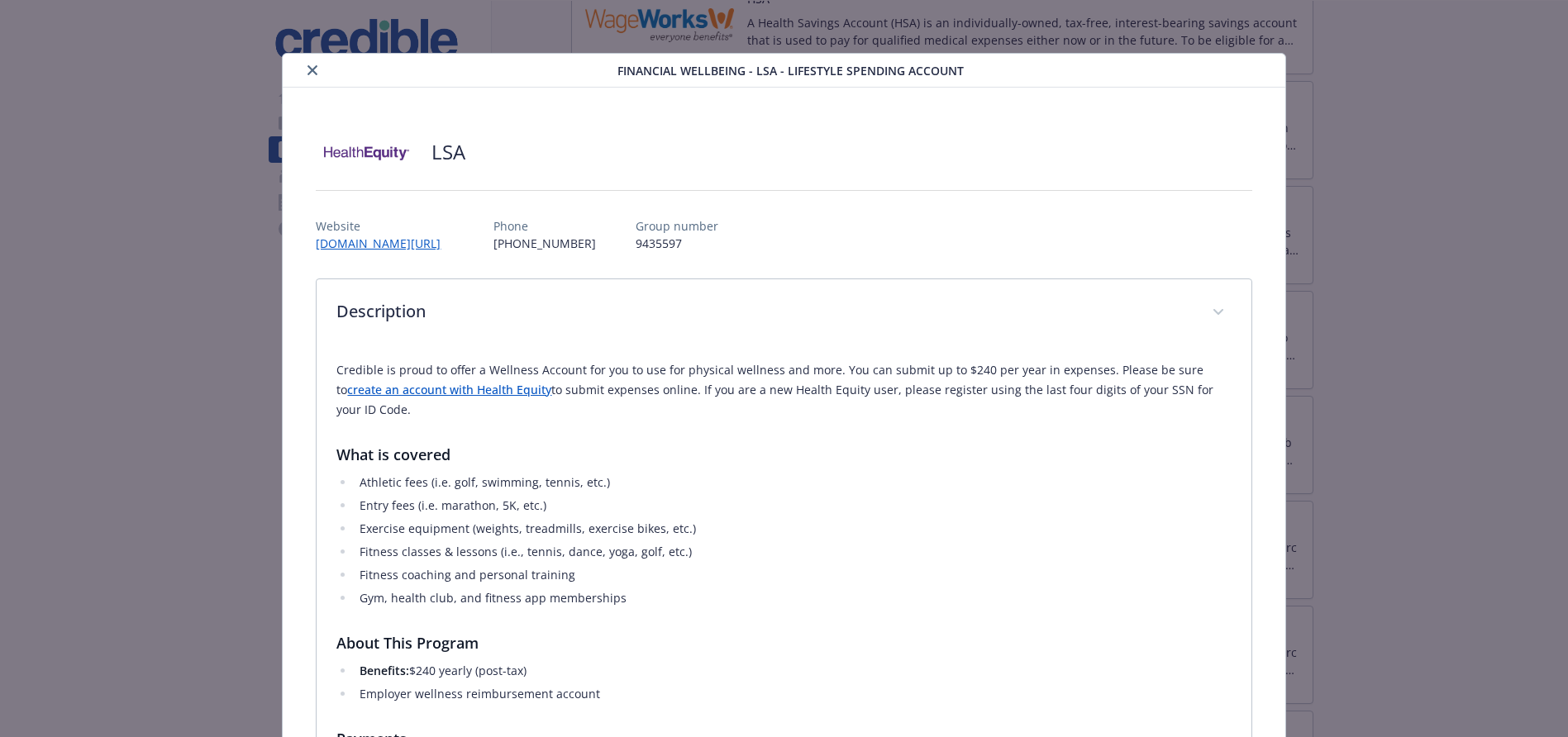
click at [314, 73] on icon "close" at bounding box center [312, 70] width 10 height 10
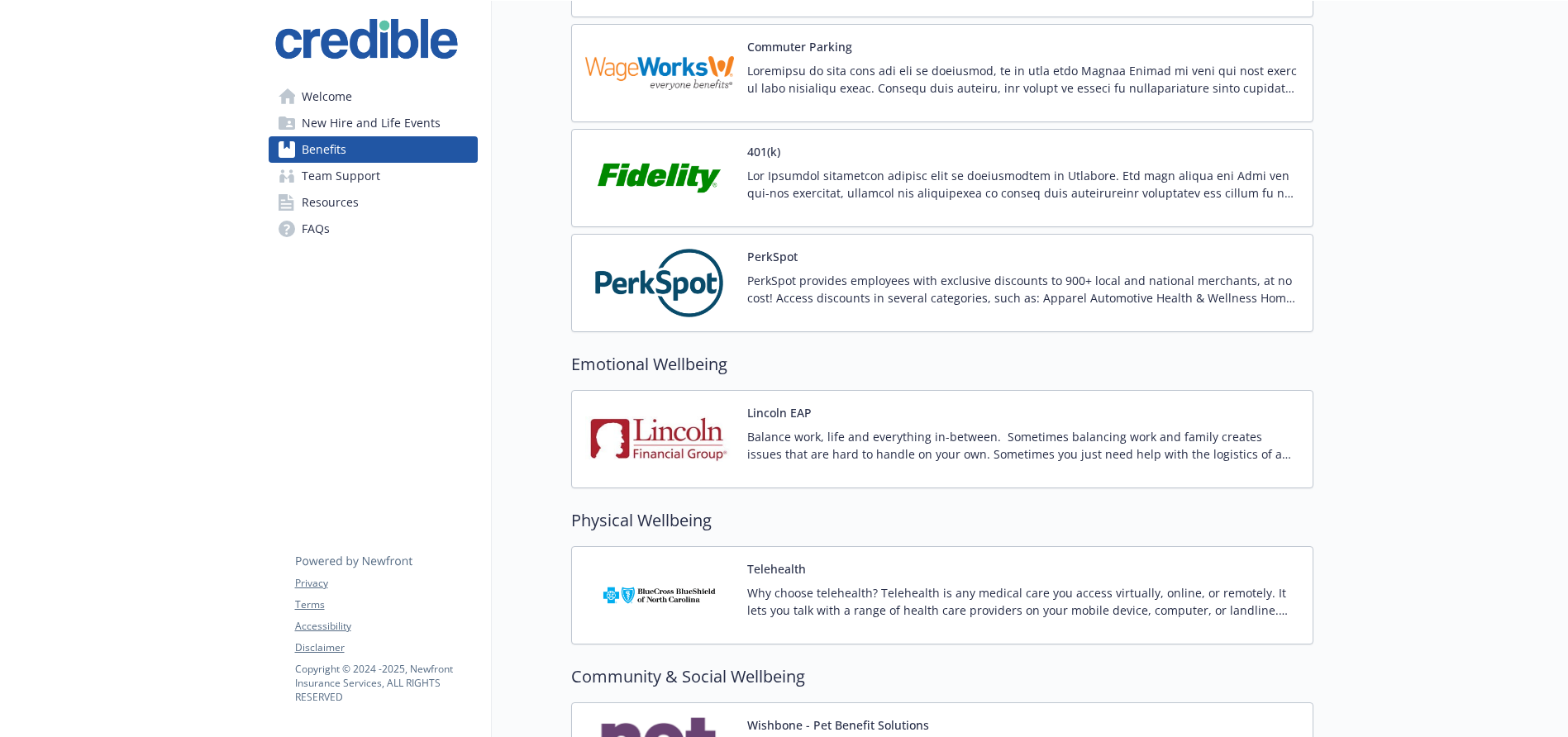
scroll to position [1991, 0]
click at [730, 465] on img at bounding box center [660, 438] width 149 height 71
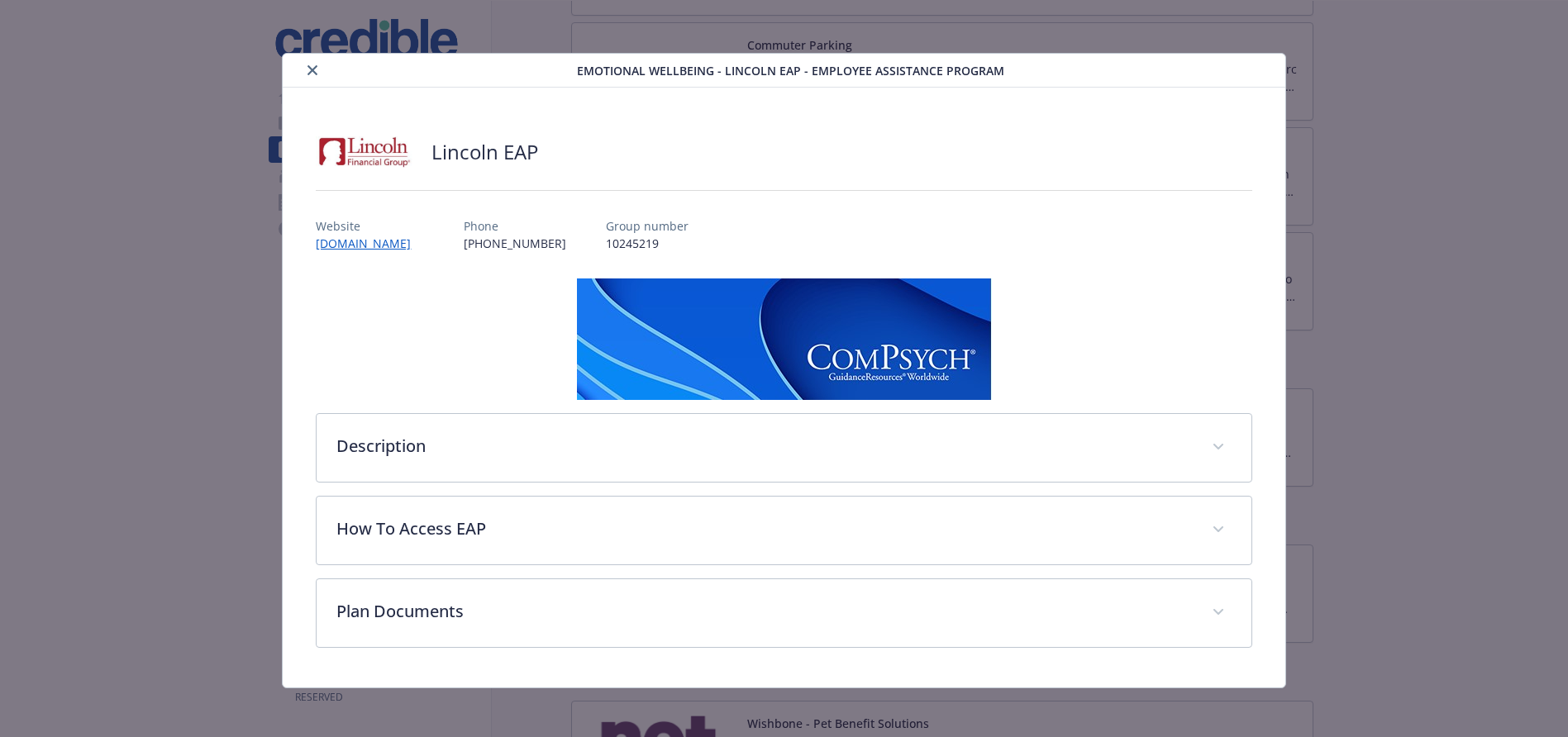
scroll to position [4, 0]
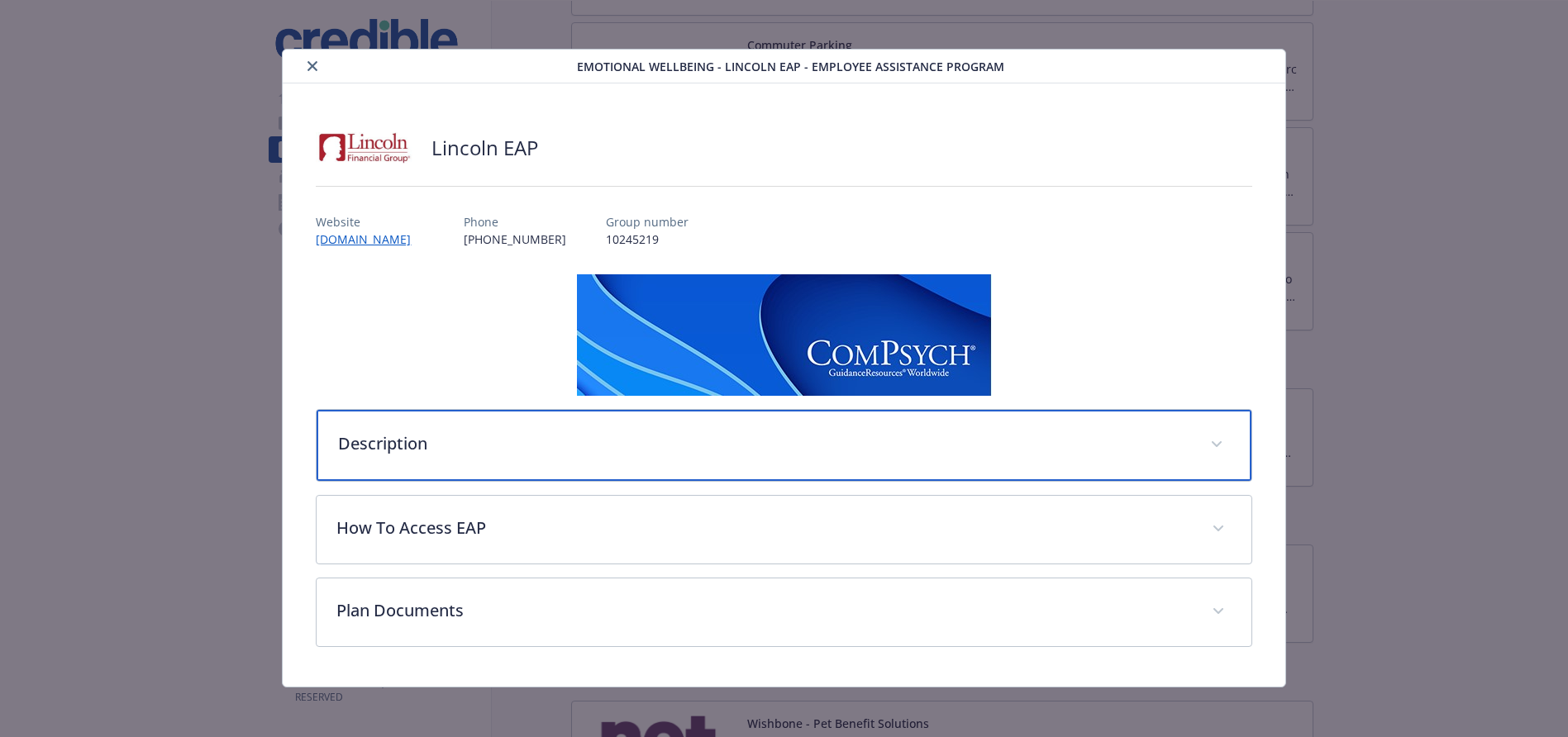
click at [556, 443] on p "Description" at bounding box center [764, 443] width 852 height 25
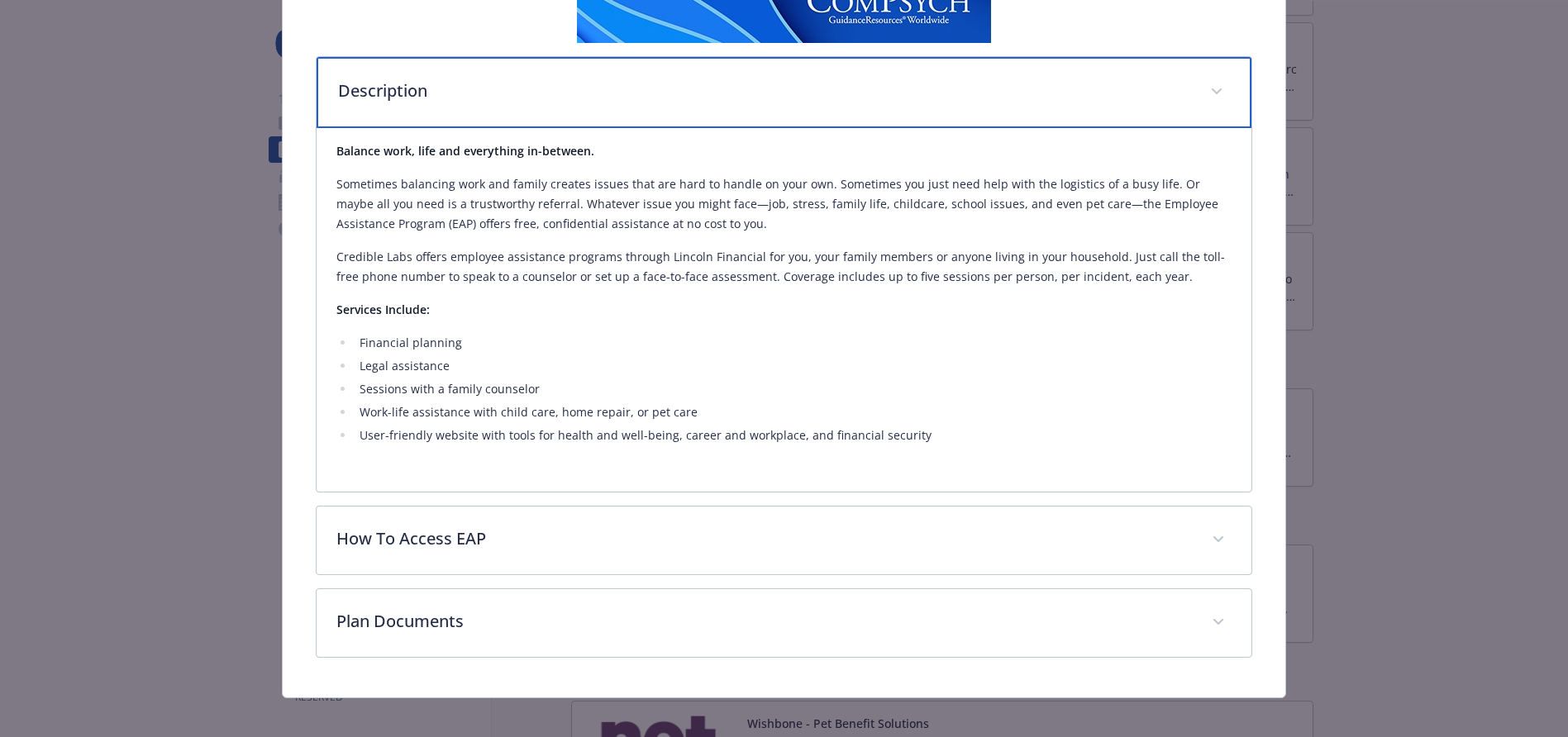
scroll to position [371, 0]
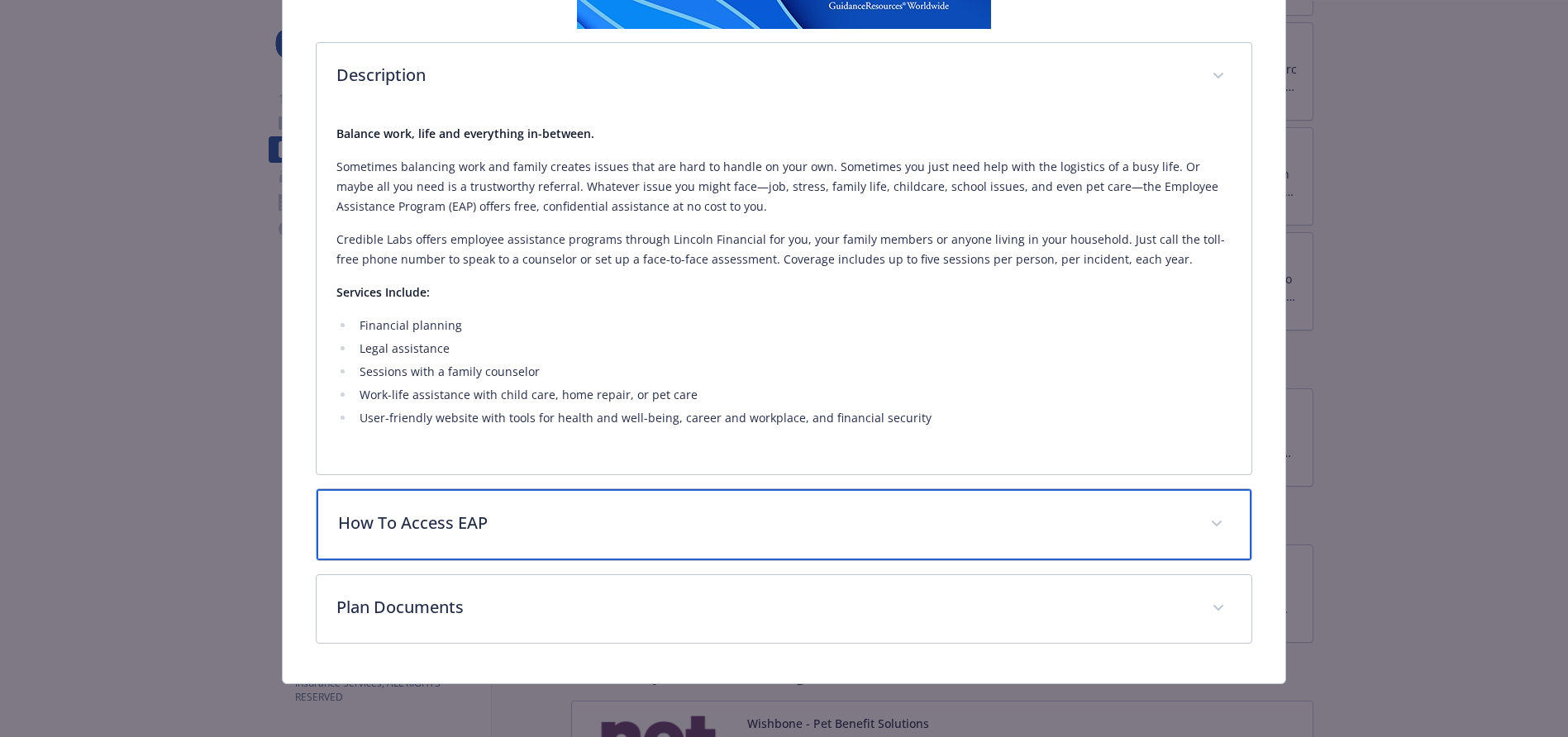
click at [505, 536] on div "How To Access EAP" at bounding box center [783, 525] width 934 height 71
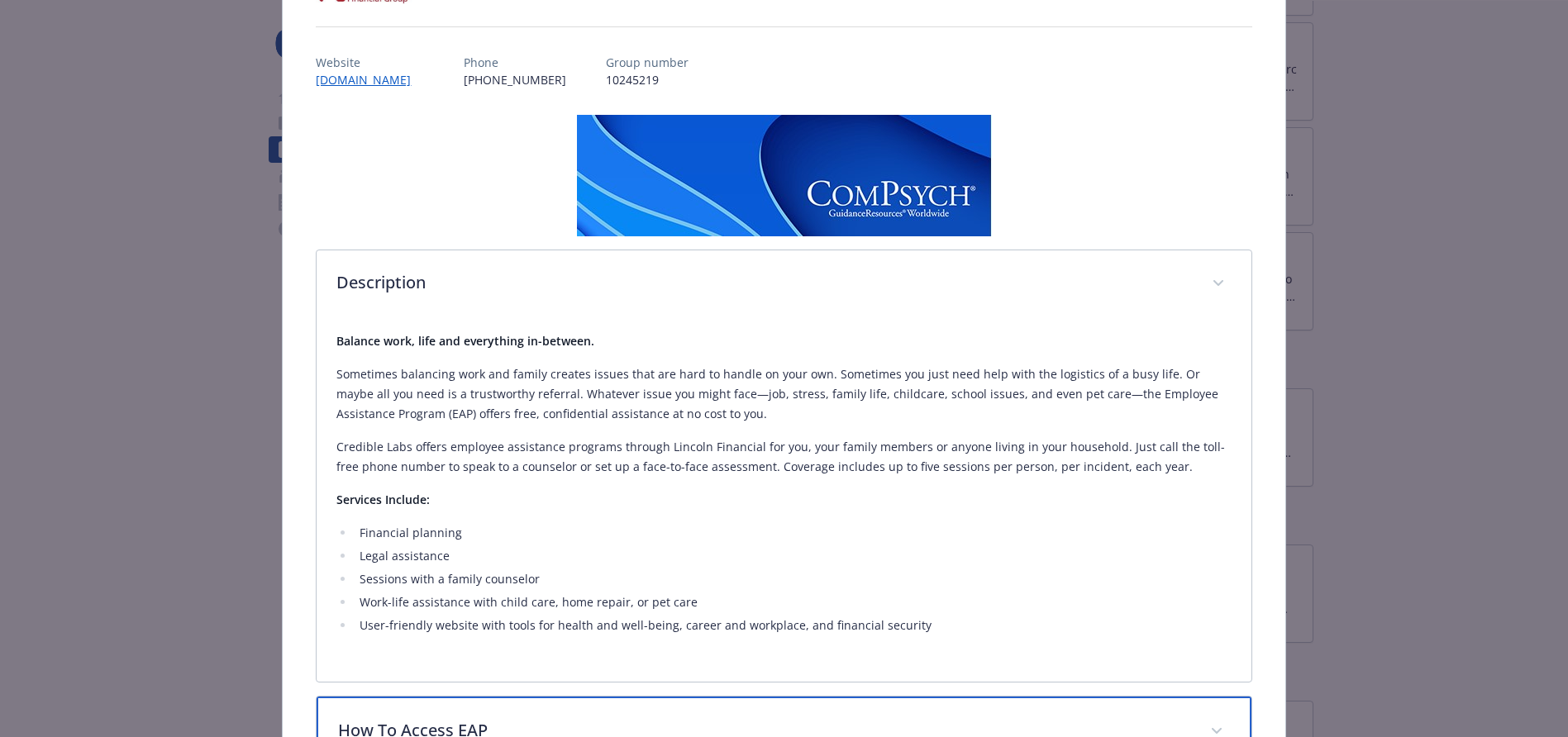
scroll to position [0, 0]
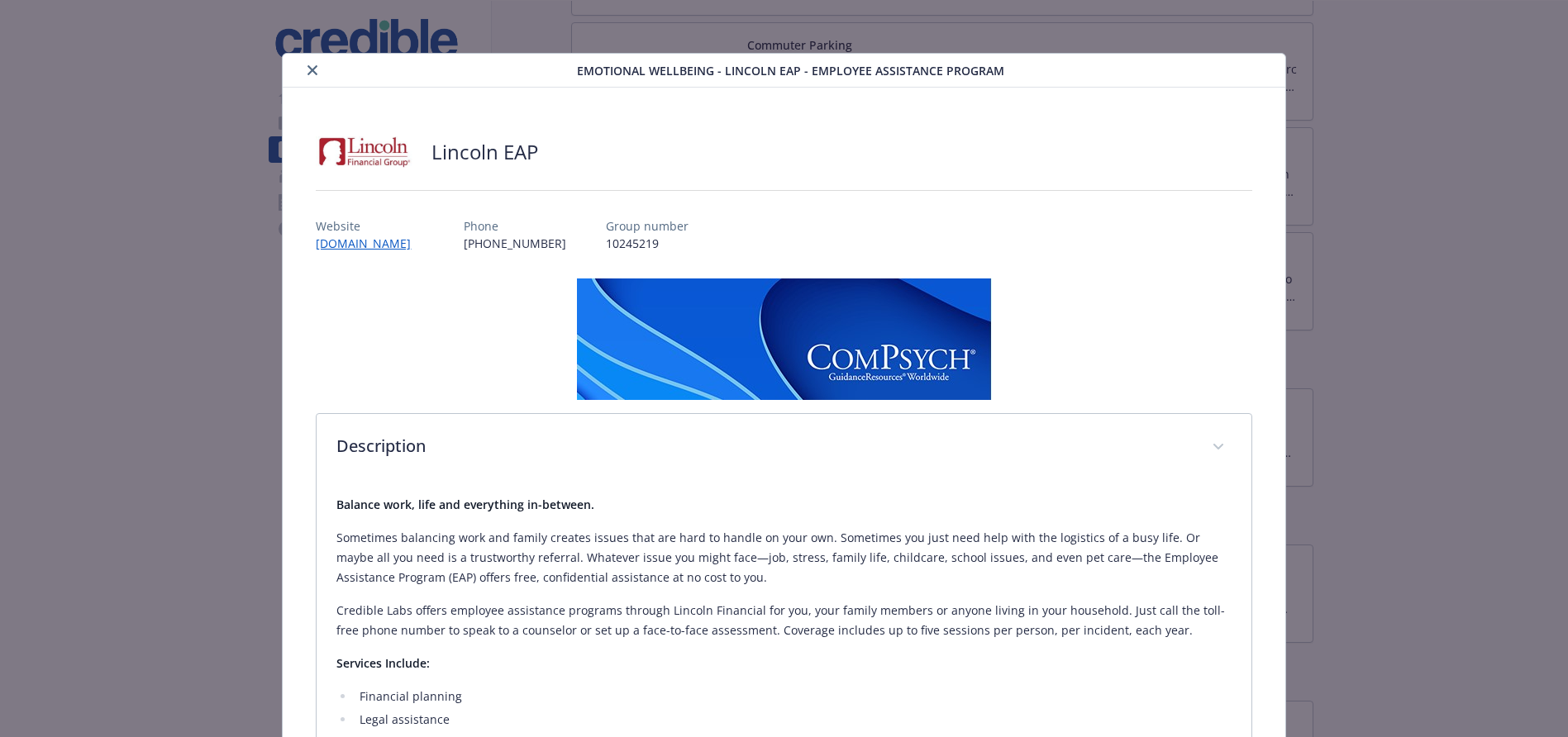
click at [311, 68] on icon "close" at bounding box center [312, 70] width 10 height 10
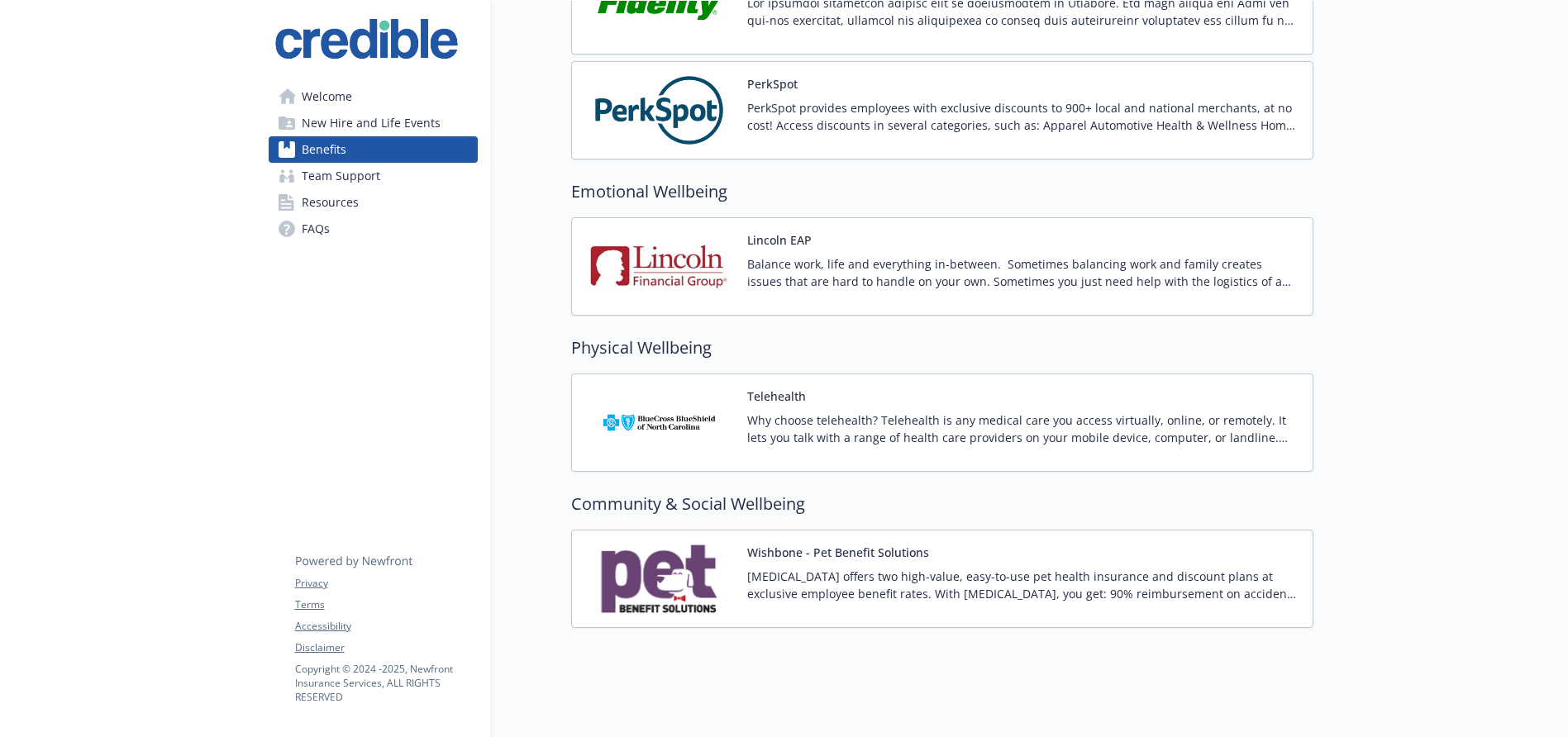
scroll to position [2173, 0]
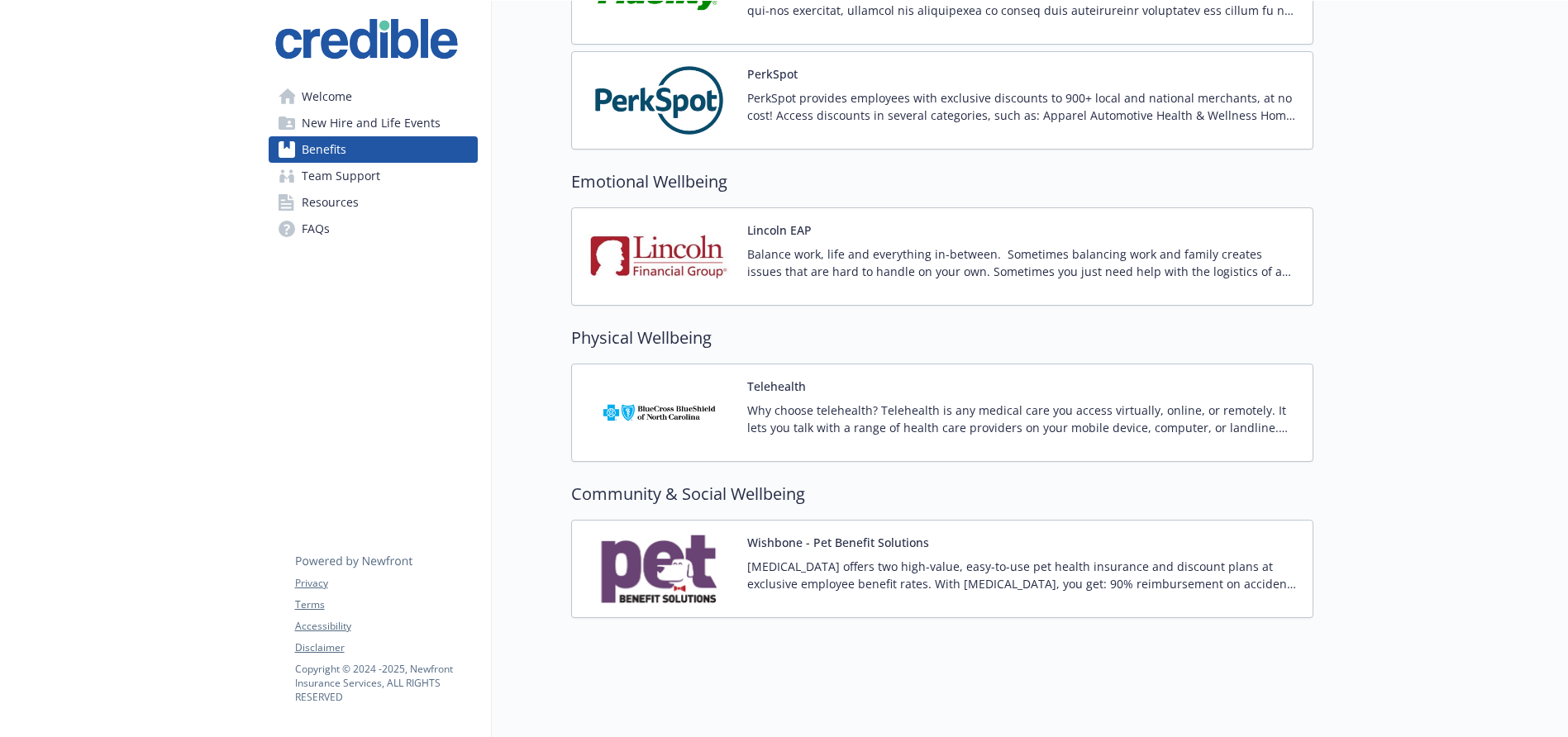
click at [775, 584] on p "[MEDICAL_DATA] offers two high-value, easy-to-use pet health insurance and disc…" at bounding box center [1024, 575] width 552 height 34
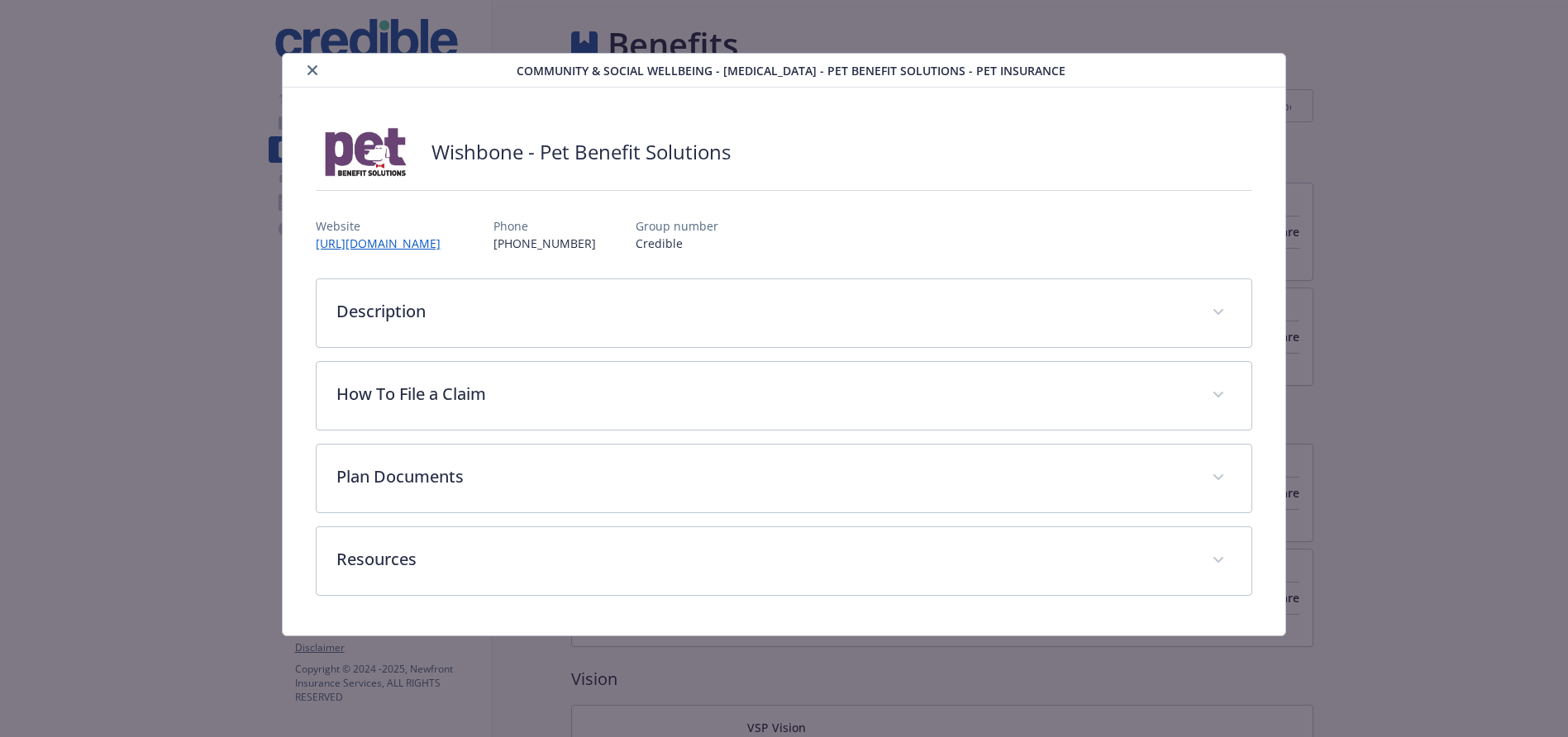
scroll to position [2173, 0]
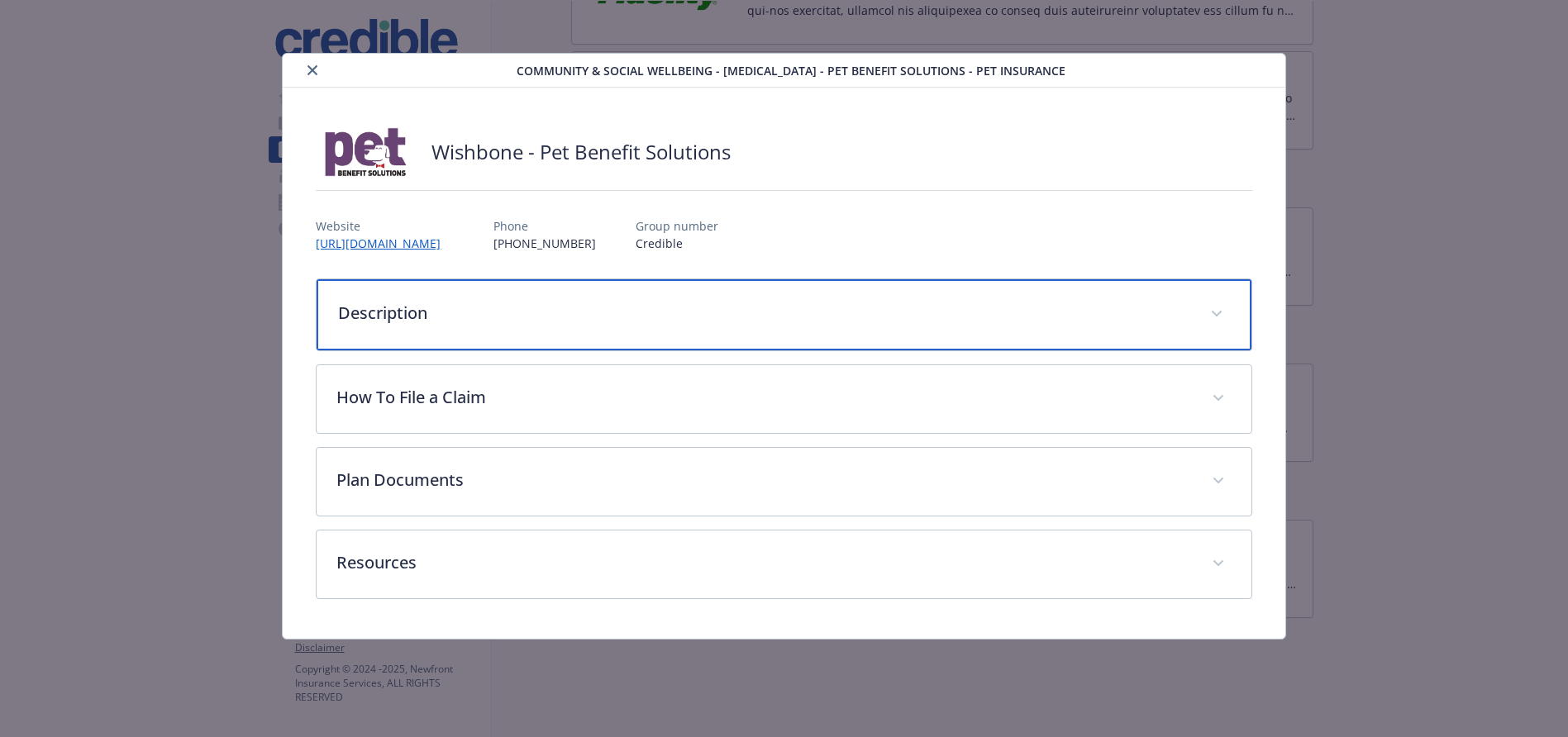
click at [827, 325] on div "Description" at bounding box center [783, 315] width 934 height 71
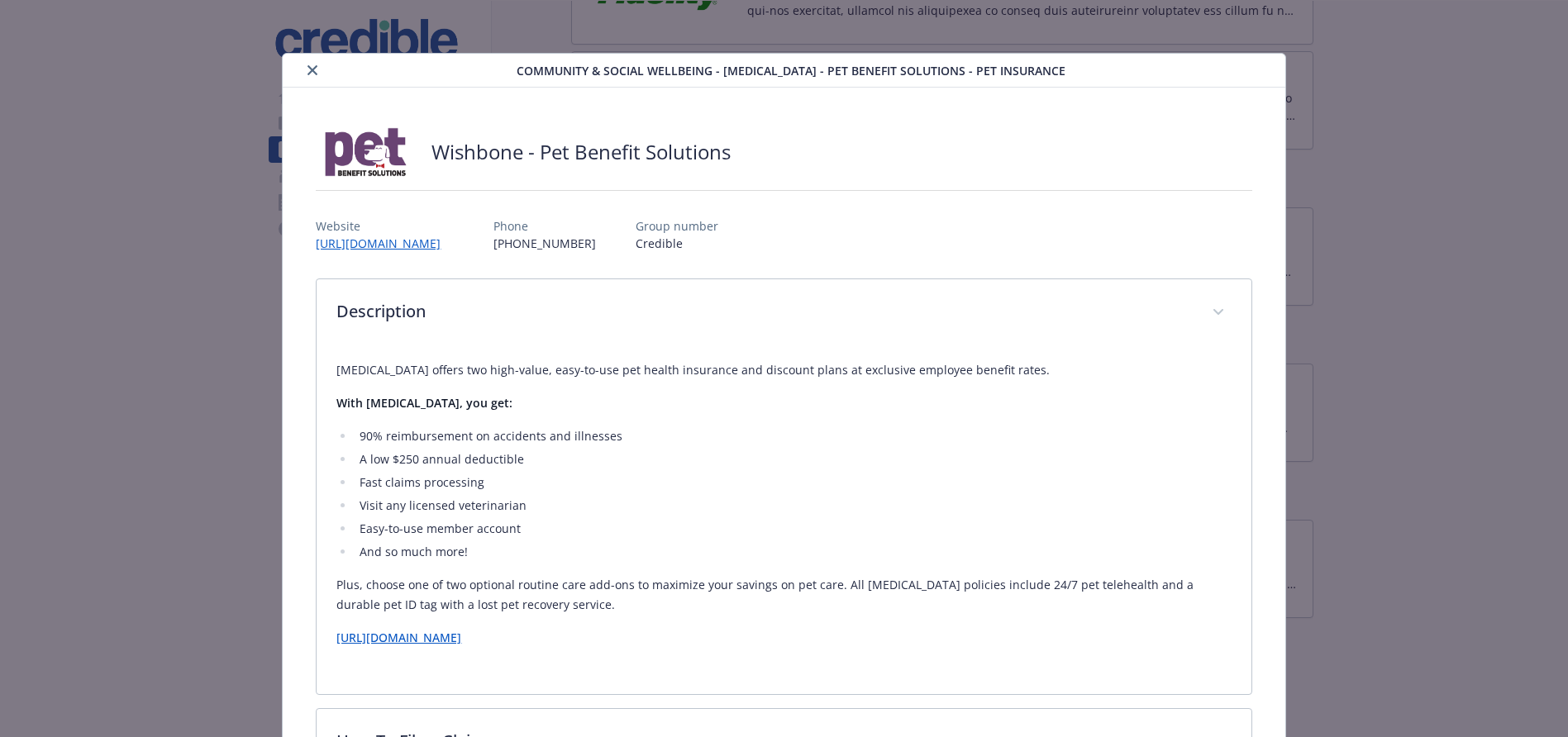
drag, startPoint x: 310, startPoint y: 71, endPoint x: 362, endPoint y: 139, distance: 85.6
click at [311, 73] on icon "close" at bounding box center [312, 70] width 10 height 10
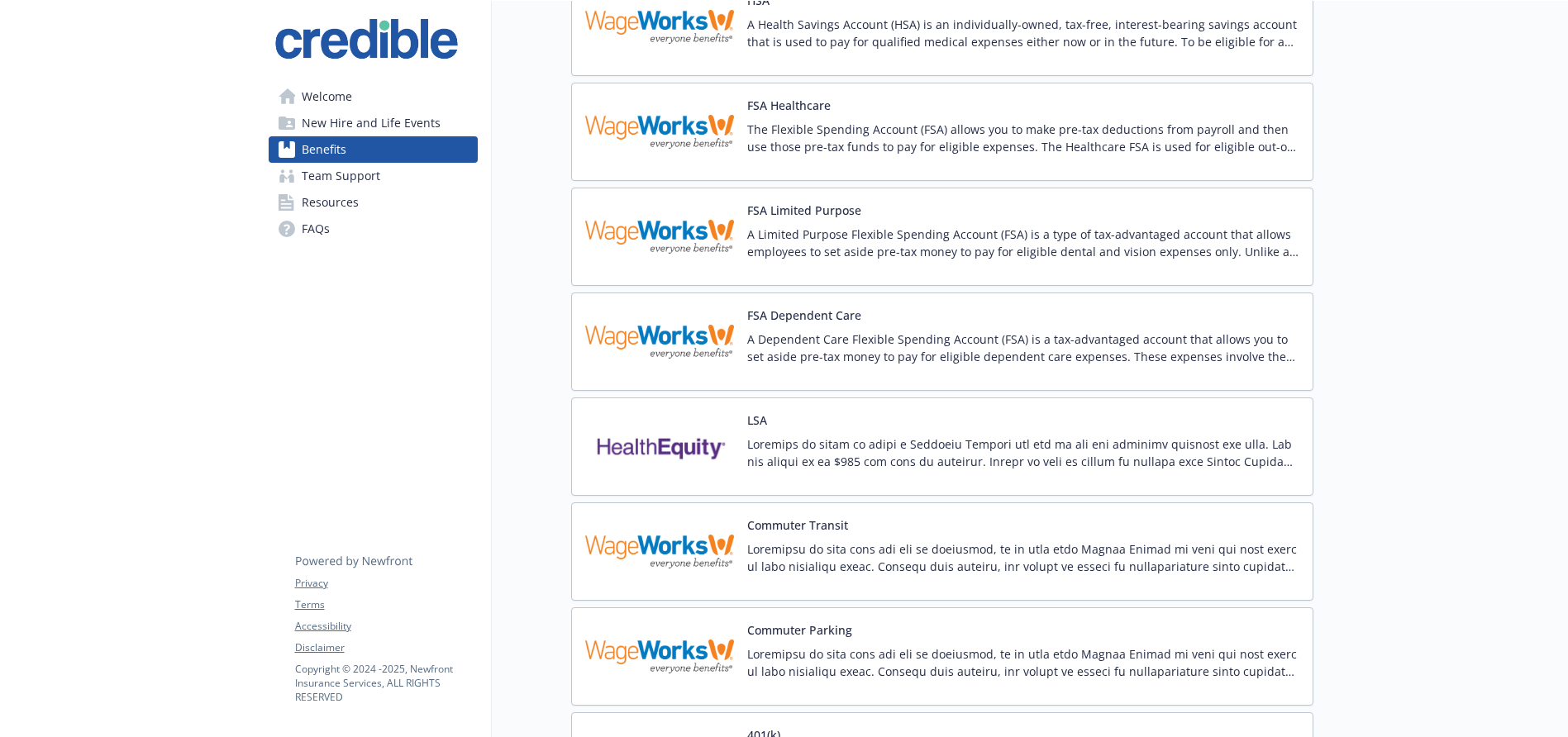
scroll to position [1388, 0]
